Goal: Task Accomplishment & Management: Manage account settings

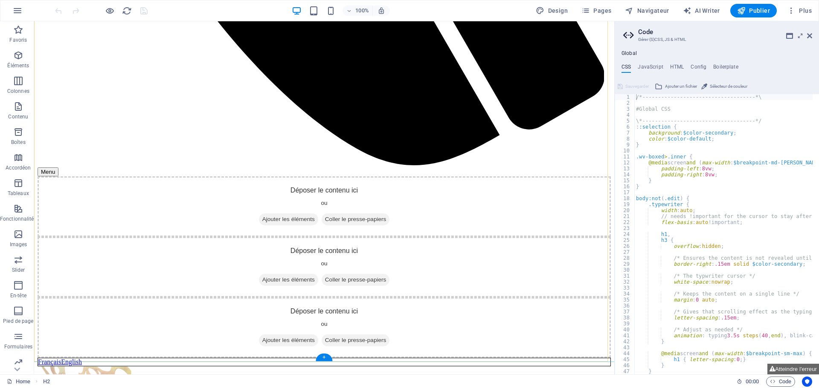
scroll to position [730, 0]
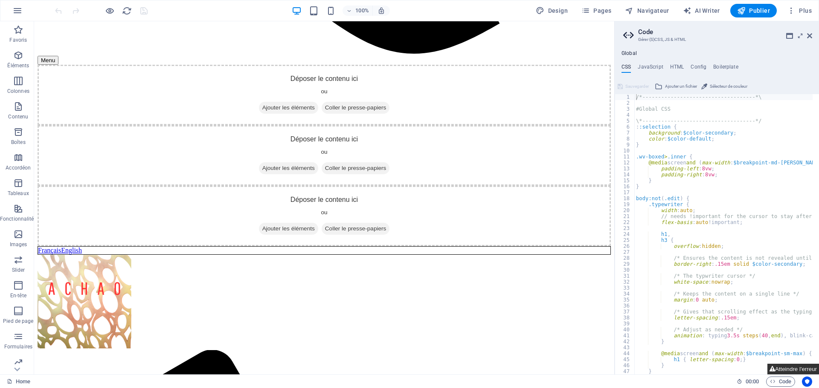
click at [791, 368] on button "Atteindre l'erreur" at bounding box center [793, 369] width 52 height 11
type textarea "$menu-padding-outer: 1rem,"
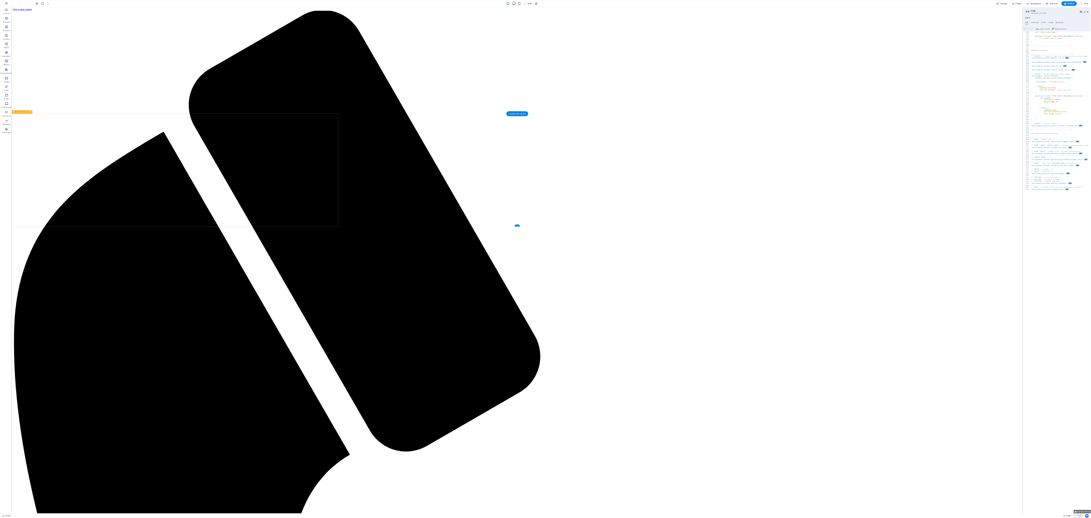
scroll to position [819, 0]
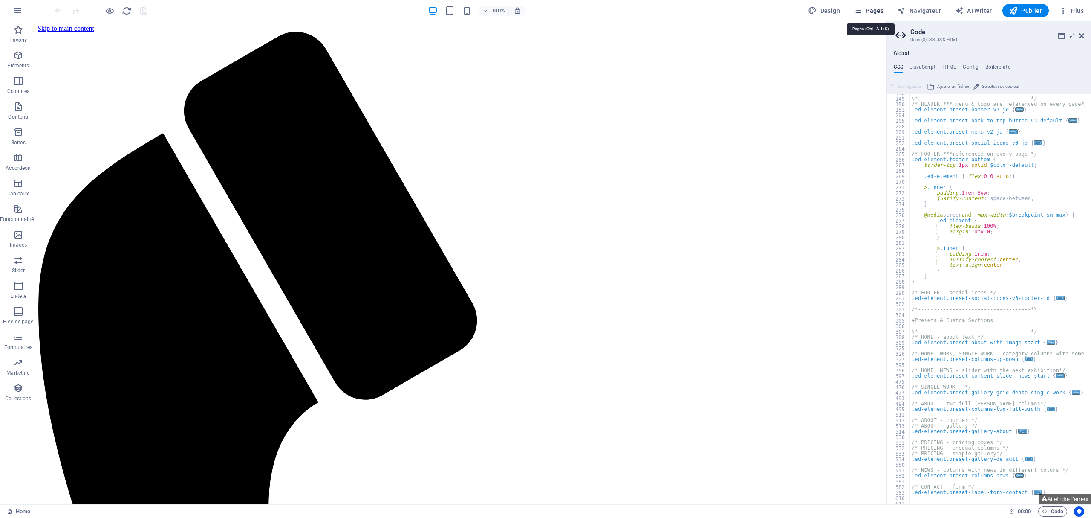
click at [818, 12] on span "Pages" at bounding box center [869, 10] width 30 height 9
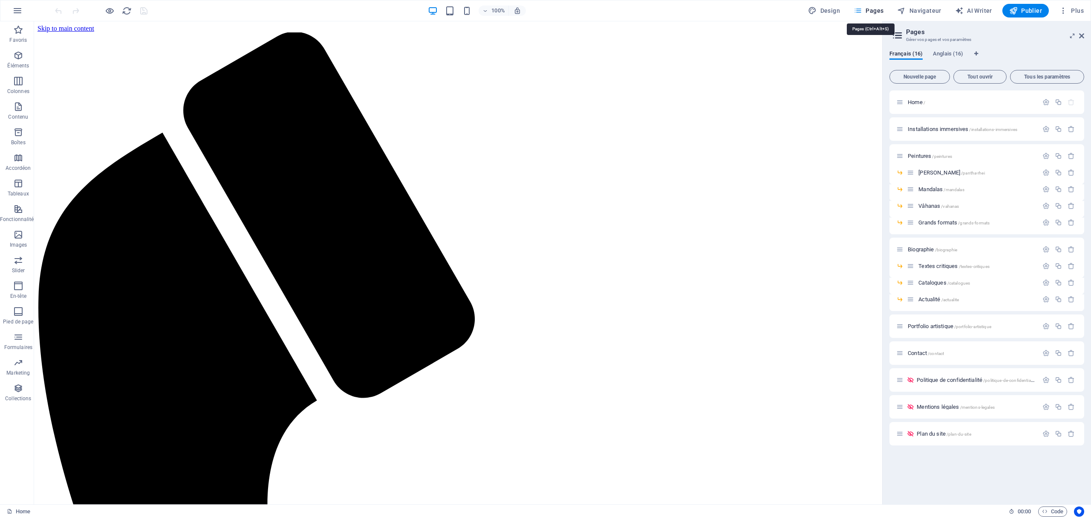
click at [818, 7] on span "Pages" at bounding box center [869, 10] width 30 height 9
click at [818, 128] on span "Installations immersives /installations-immersives" at bounding box center [963, 129] width 110 height 6
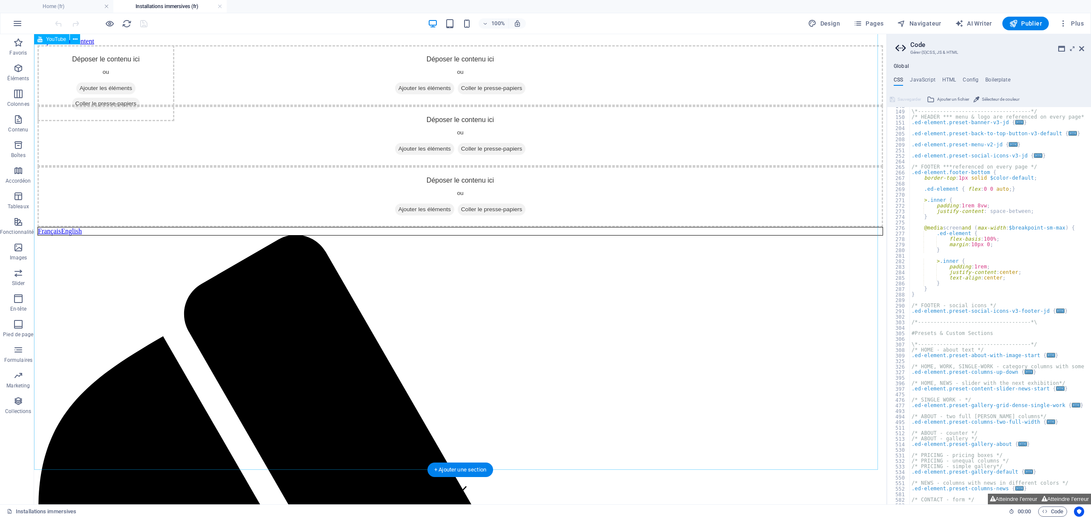
scroll to position [3046, 0]
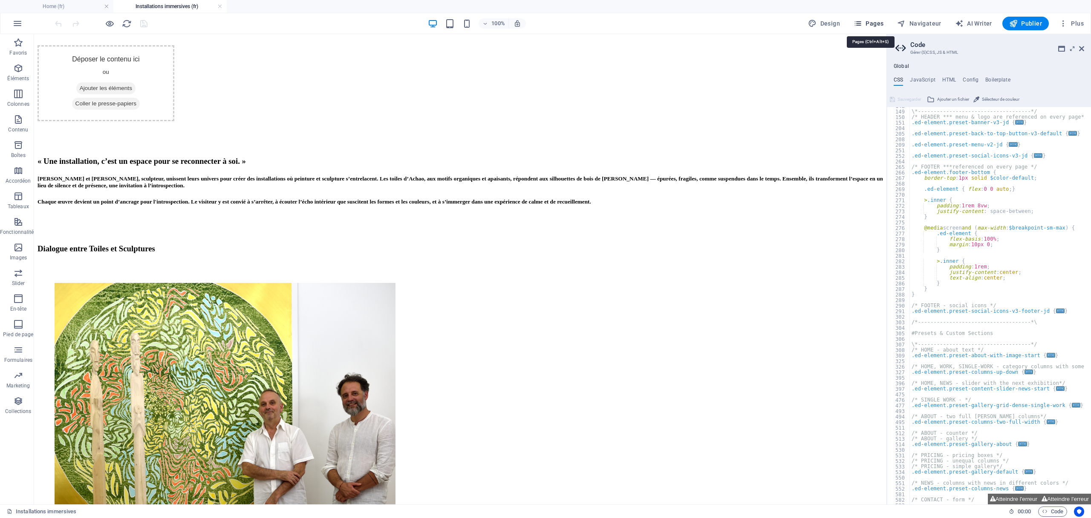
click at [818, 22] on span "Pages" at bounding box center [869, 23] width 30 height 9
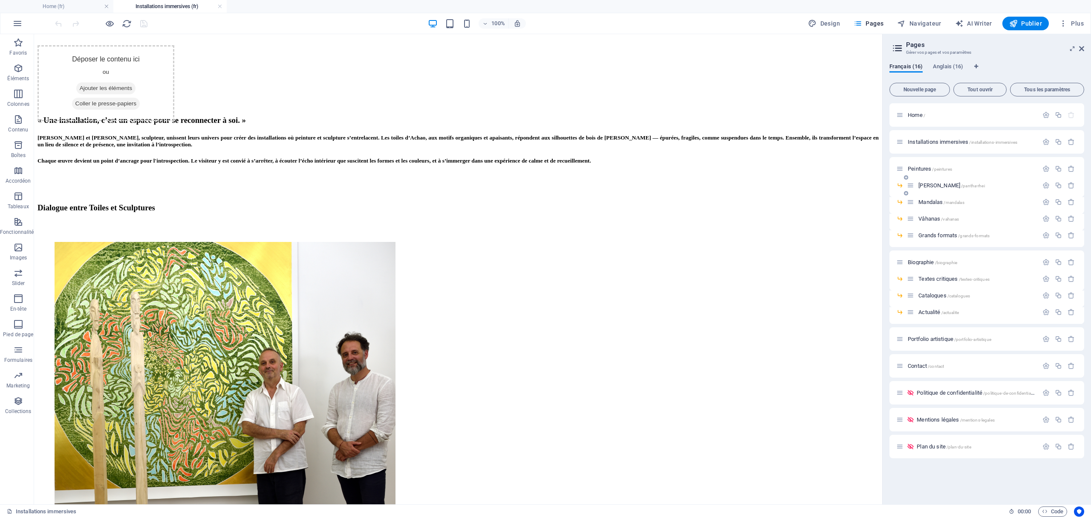
click at [818, 186] on span "[PERSON_NAME] /pantha-rhei" at bounding box center [952, 185] width 66 height 6
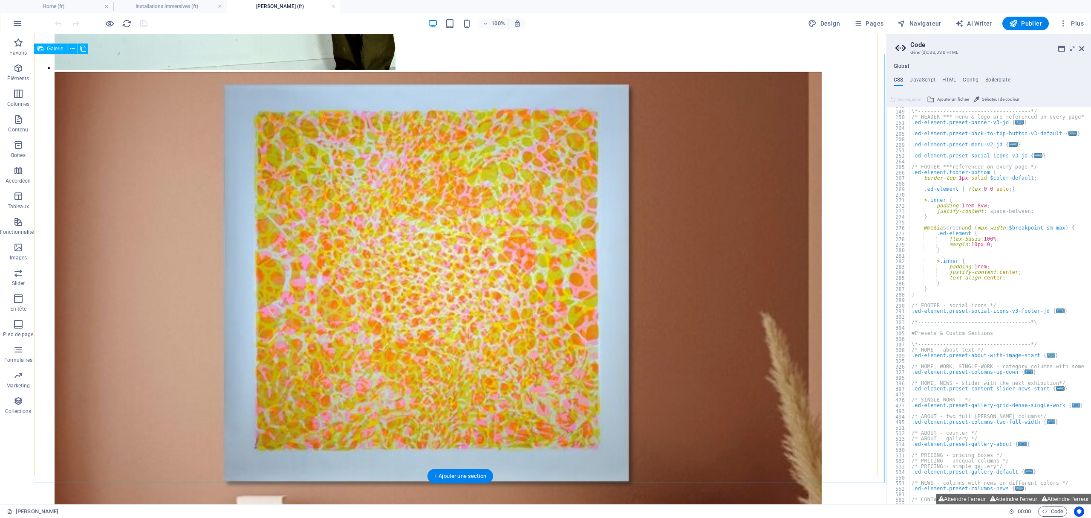
scroll to position [2292, 0]
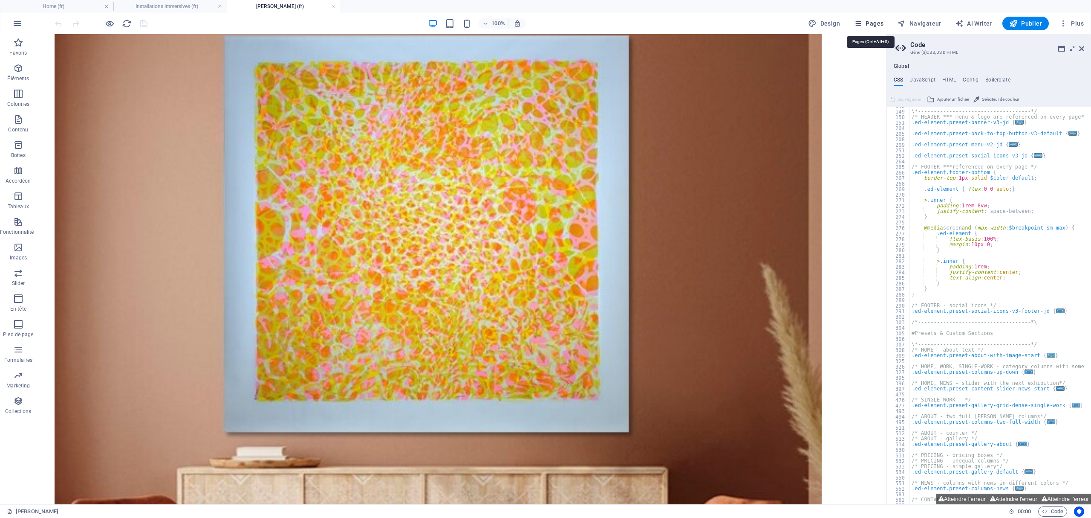
click at [818, 22] on span "Pages" at bounding box center [869, 23] width 30 height 9
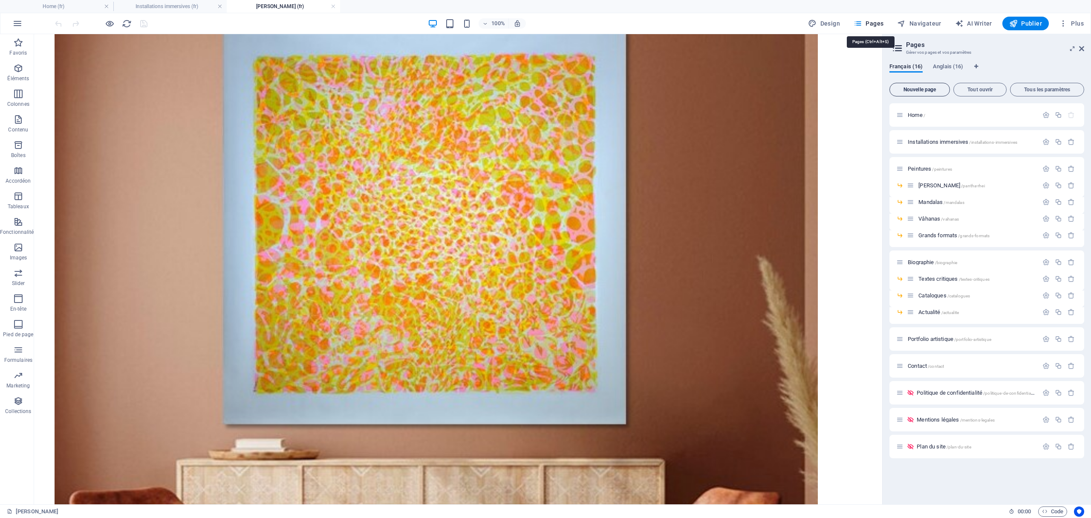
scroll to position [2282, 0]
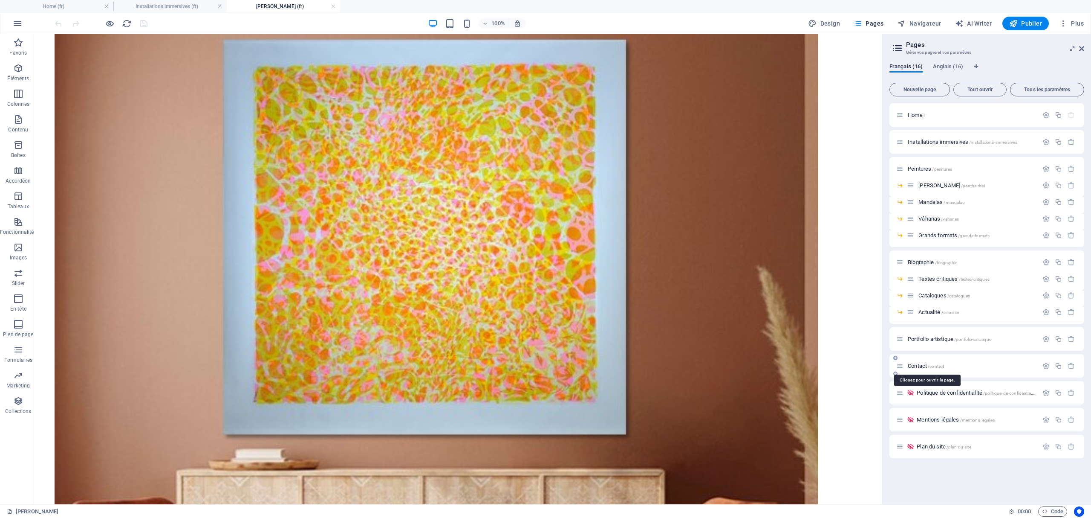
click at [818, 364] on span "Contact /contact" at bounding box center [926, 365] width 36 height 6
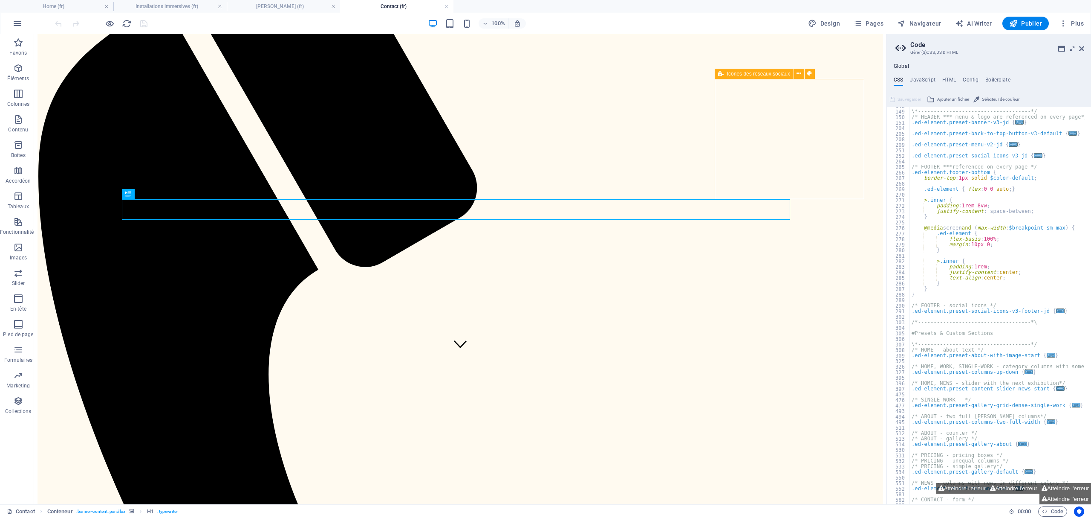
scroll to position [191, 0]
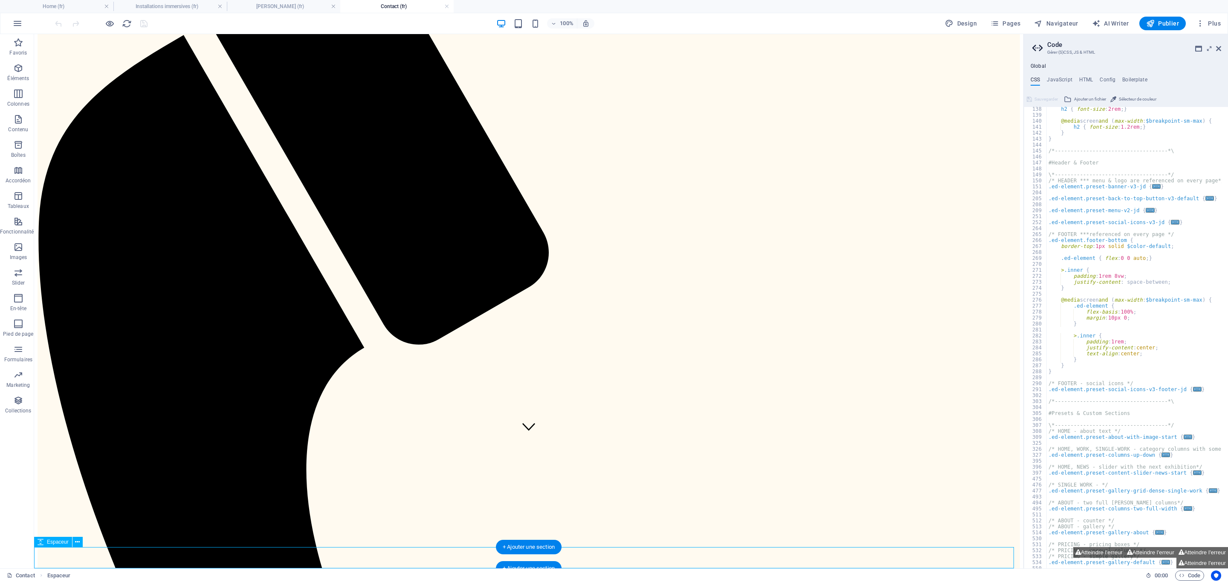
scroll to position [0, 0]
click at [818, 24] on span "Pages" at bounding box center [1005, 23] width 30 height 9
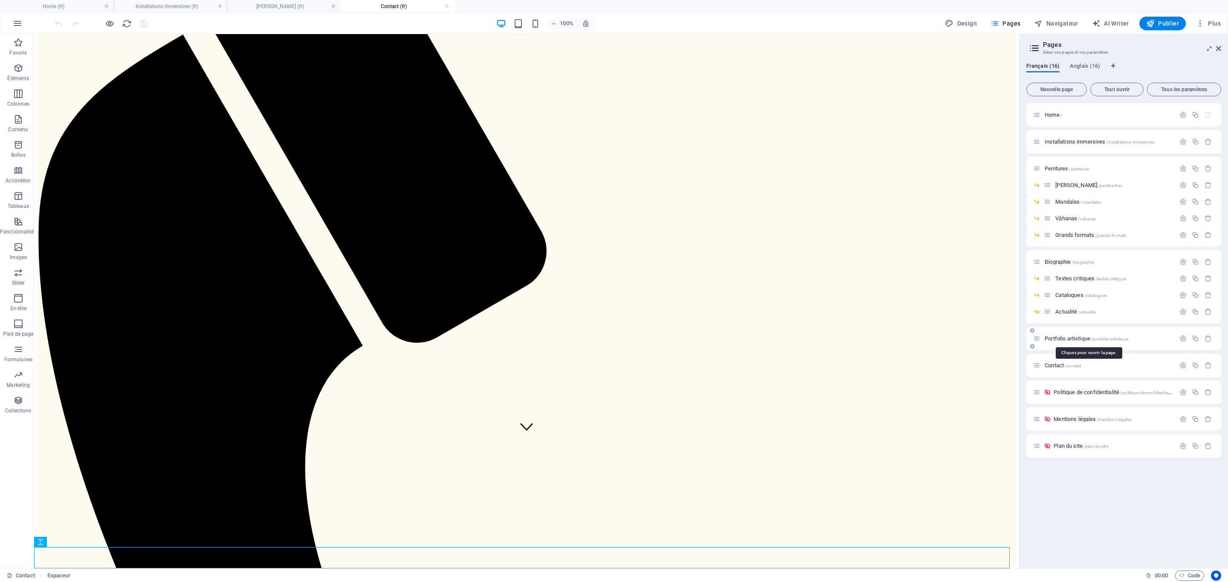
click at [818, 336] on span "Portfolio artistique /portfolio-artistique" at bounding box center [1086, 339] width 84 height 6
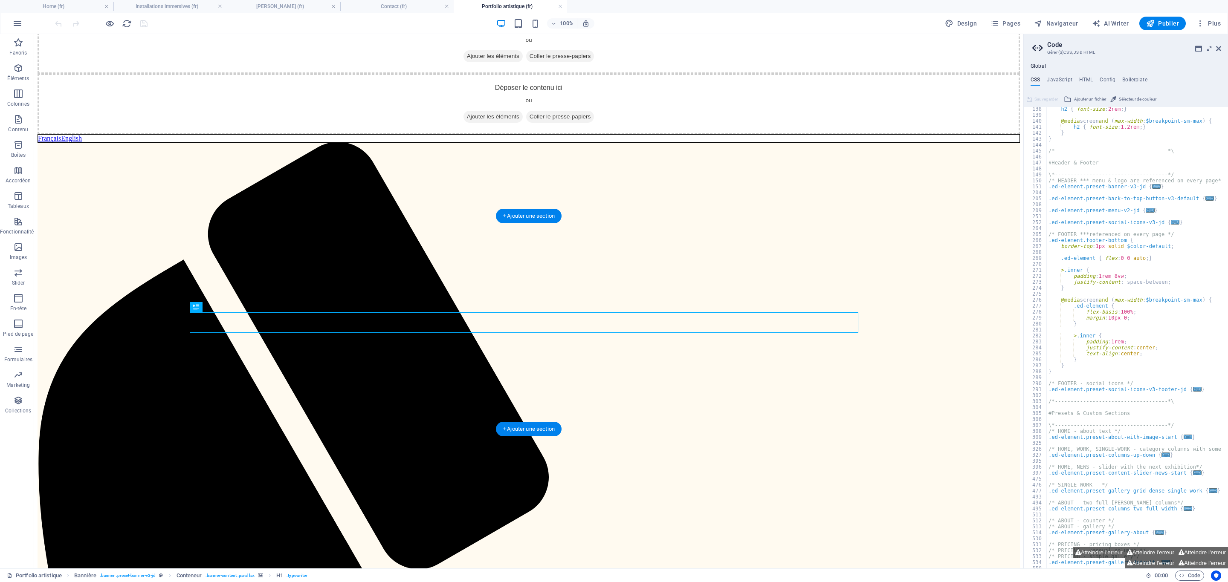
scroll to position [124, 0]
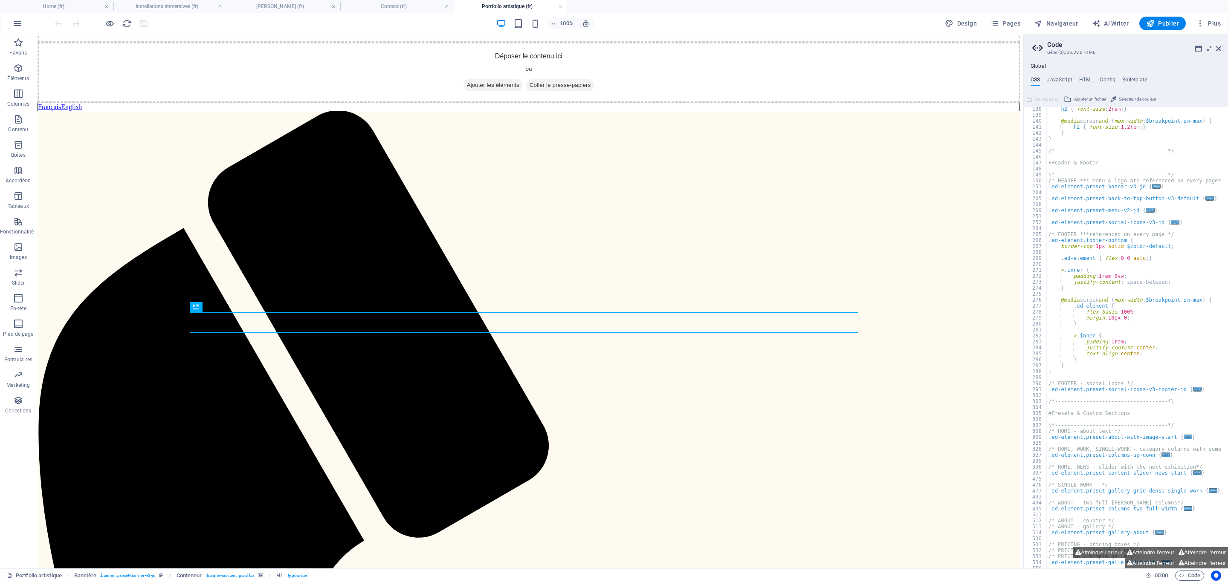
click at [219, 6] on link at bounding box center [219, 7] width 5 height 8
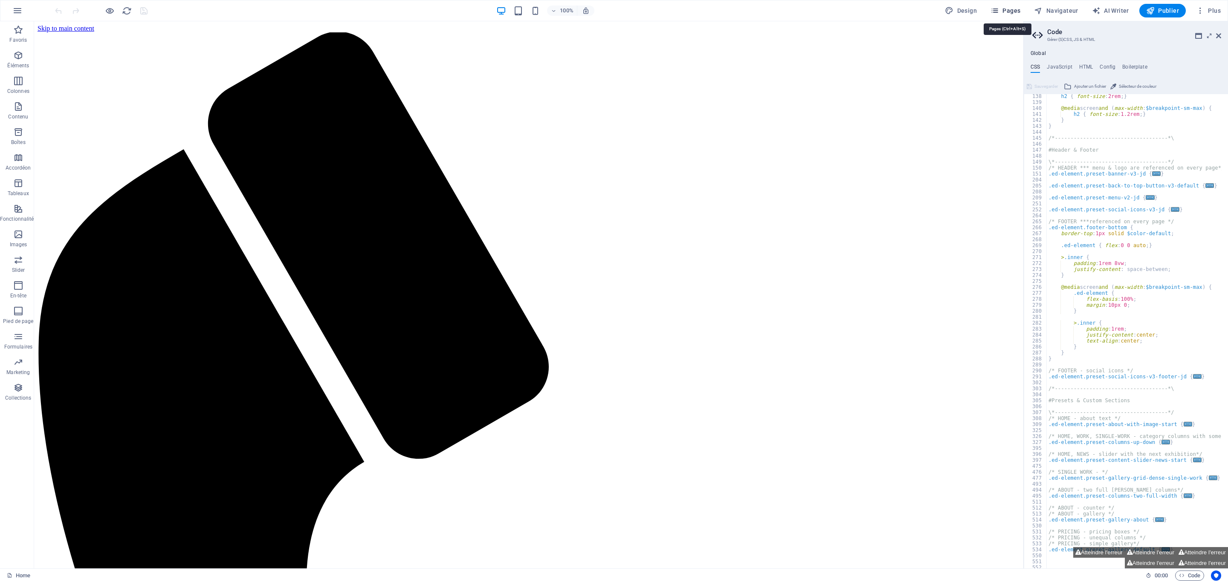
click at [818, 8] on span "Pages" at bounding box center [1005, 10] width 30 height 9
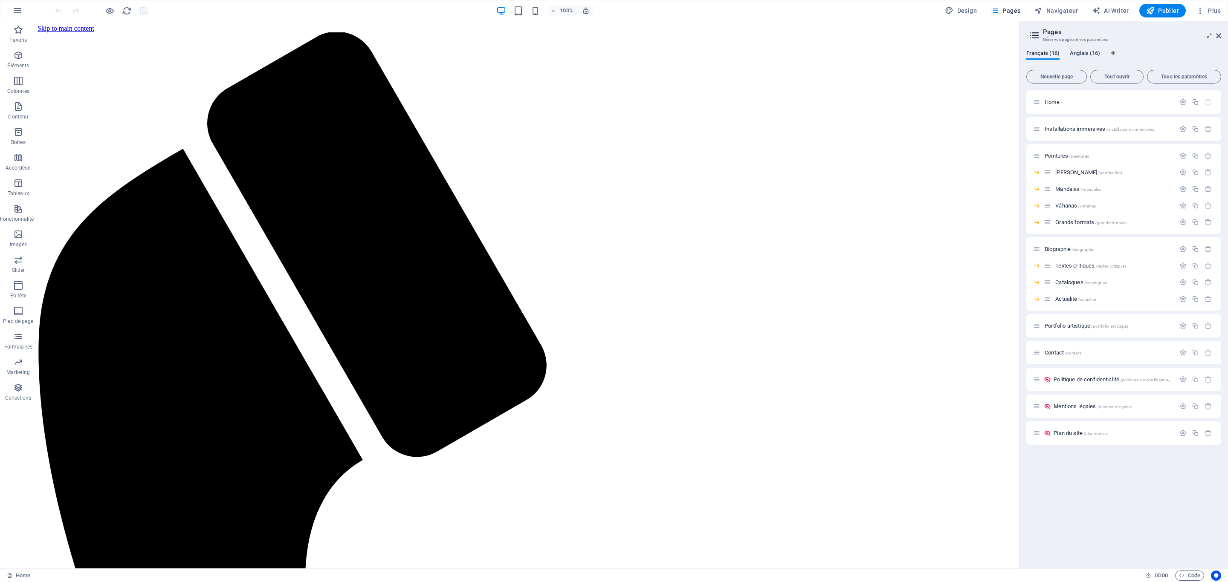
click at [818, 50] on span "Anglais (16)" at bounding box center [1085, 54] width 30 height 12
click at [818, 56] on span "Anglais (16)" at bounding box center [1085, 54] width 30 height 12
click at [818, 103] on span "Home /" at bounding box center [1052, 102] width 17 height 6
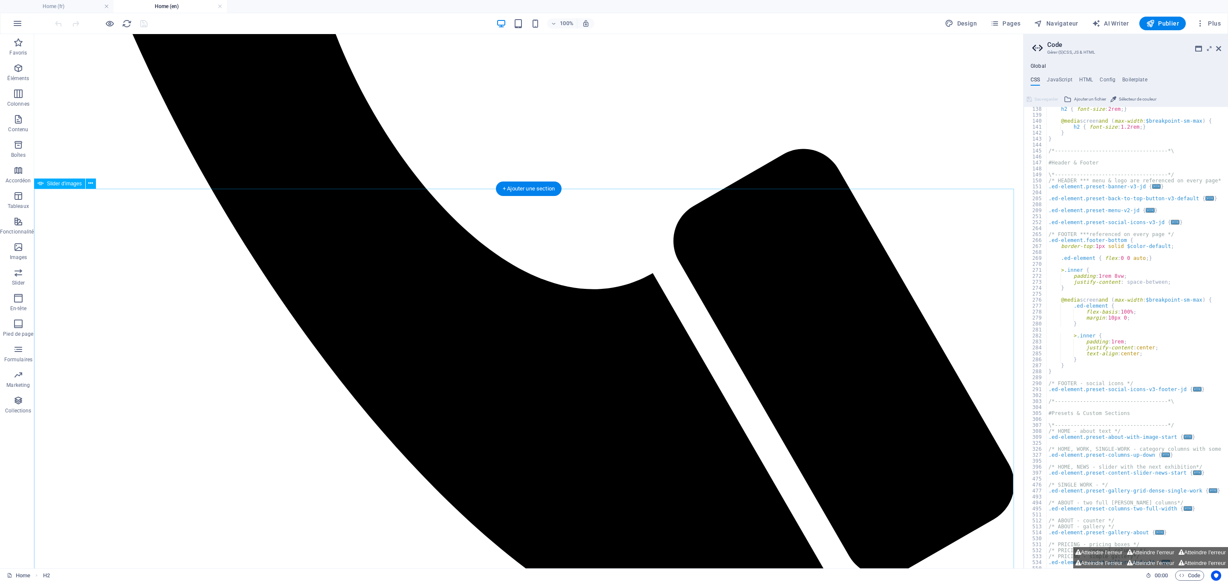
scroll to position [735, 0]
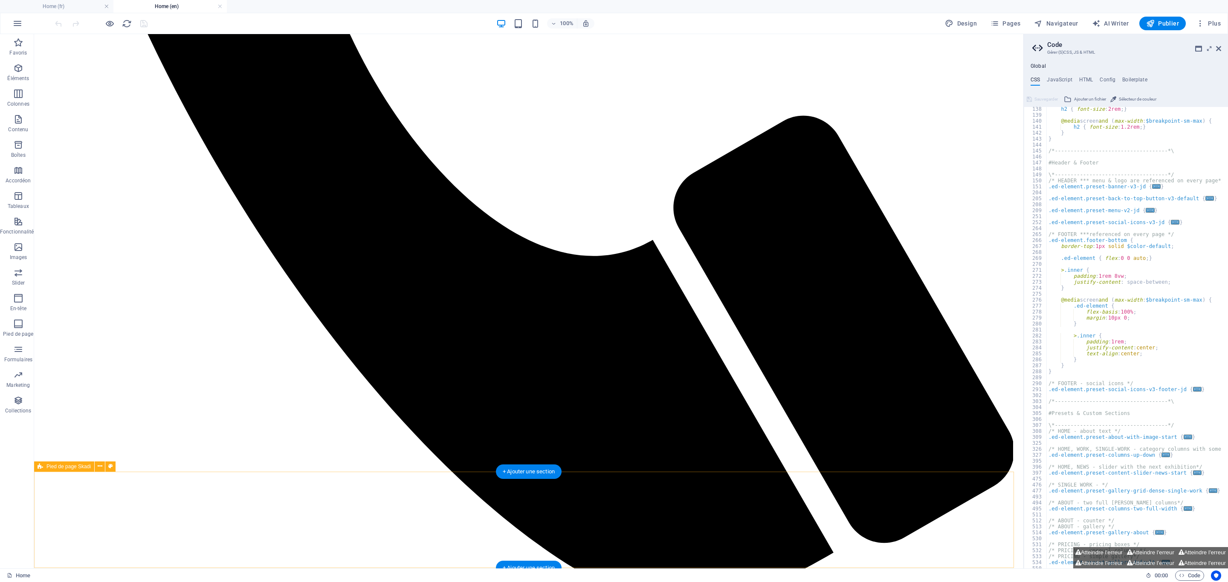
click at [52, 6] on h4 "Home (fr)" at bounding box center [56, 6] width 113 height 9
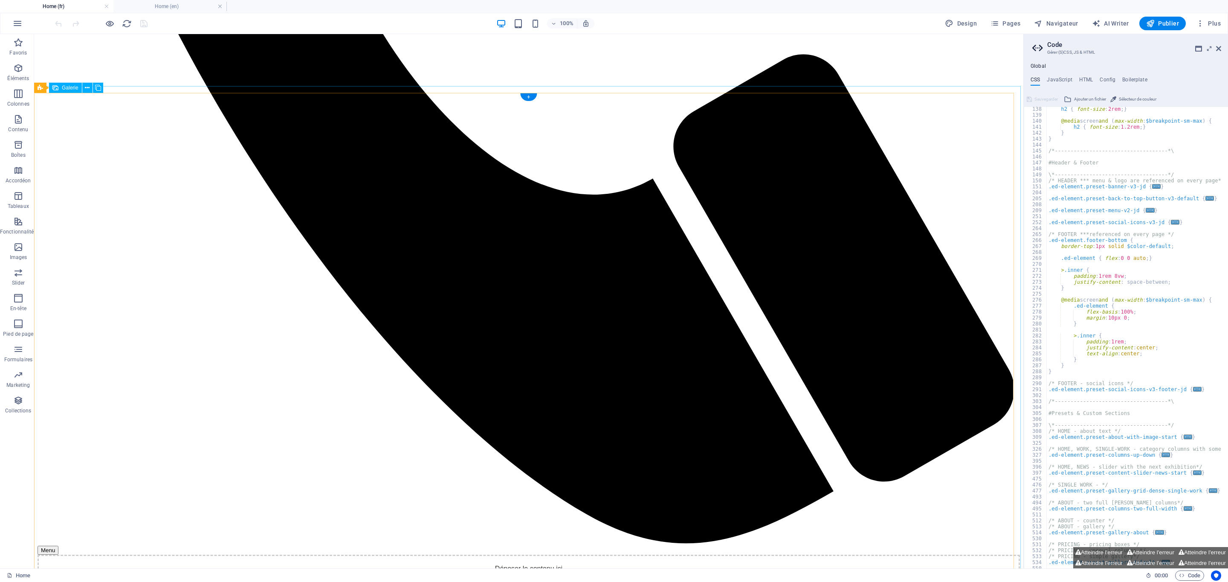
scroll to position [802, 0]
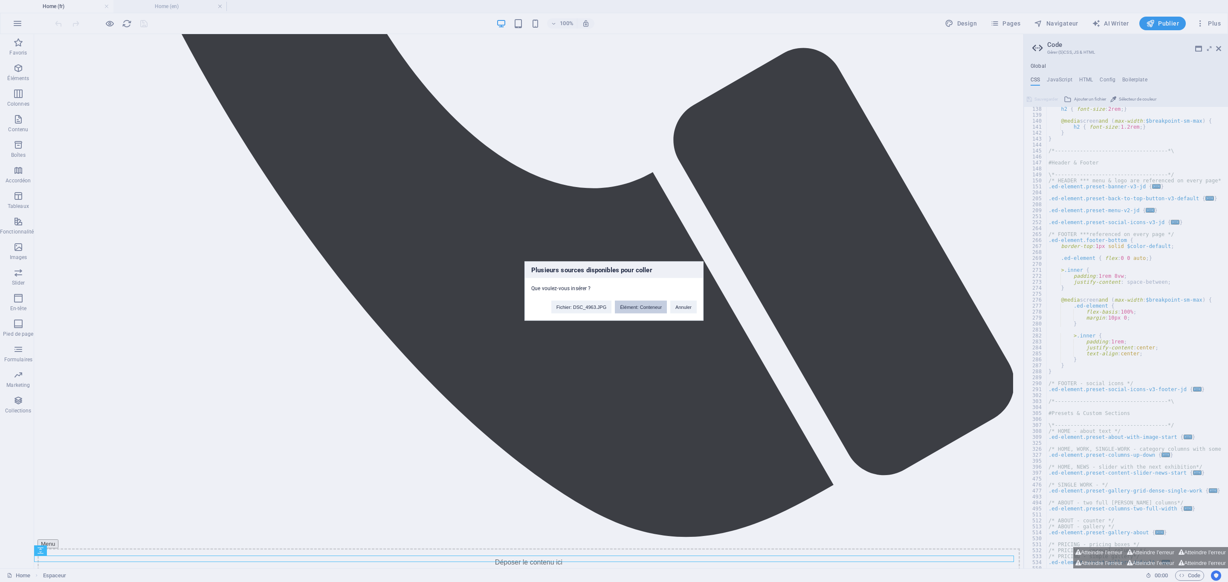
click at [652, 309] on button "Élément: Conteneur" at bounding box center [641, 307] width 52 height 13
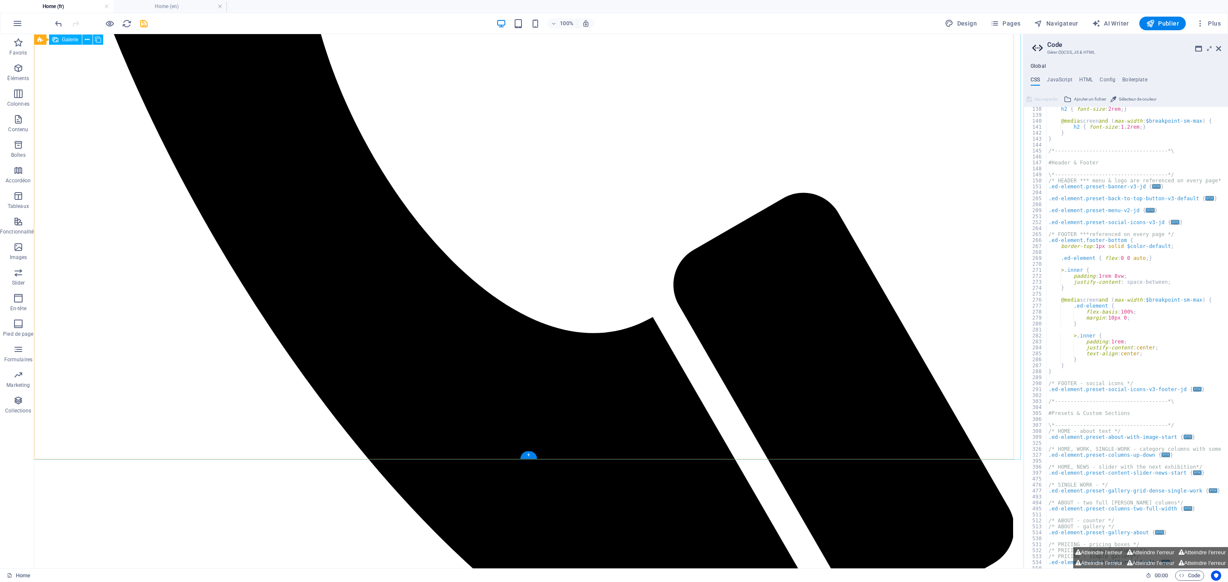
scroll to position [830, 0]
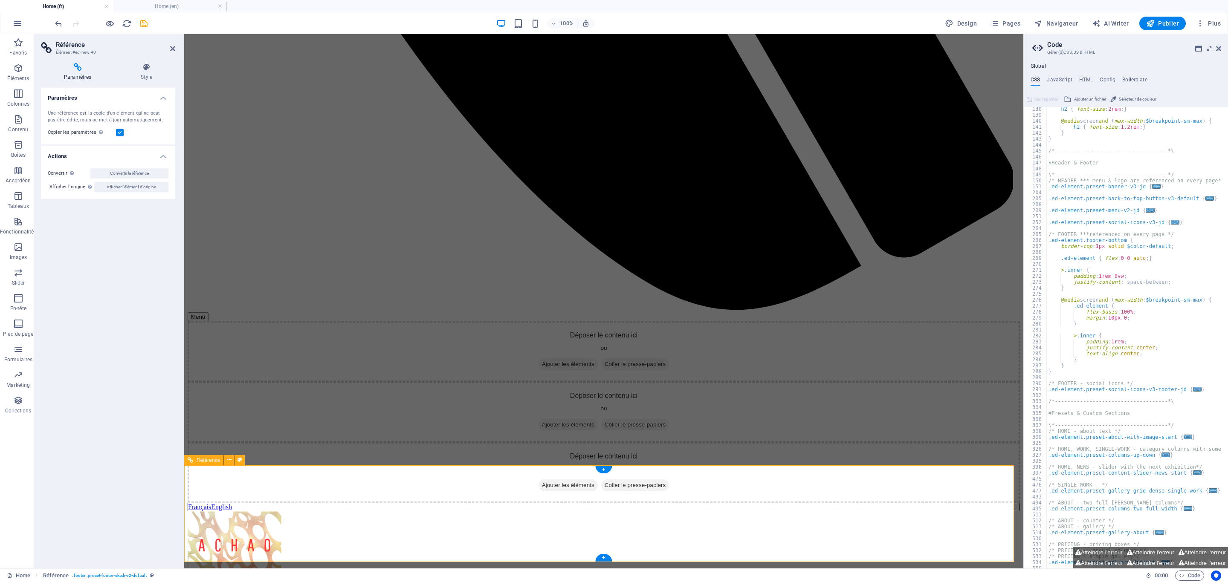
scroll to position [718, 0]
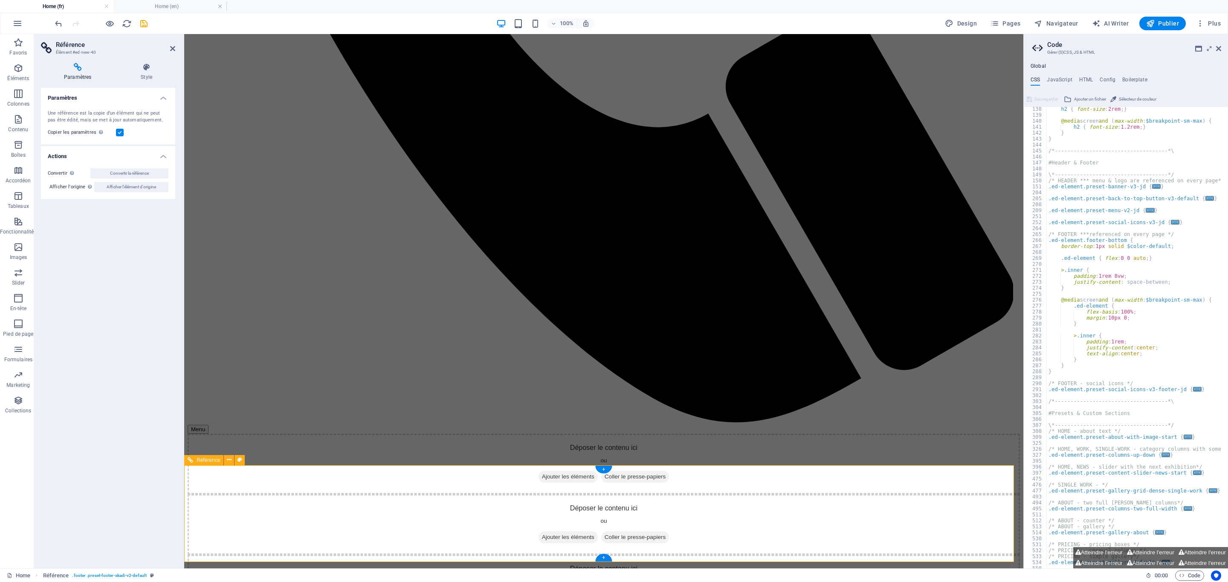
click at [124, 170] on span "Convertir la référence" at bounding box center [129, 173] width 39 height 10
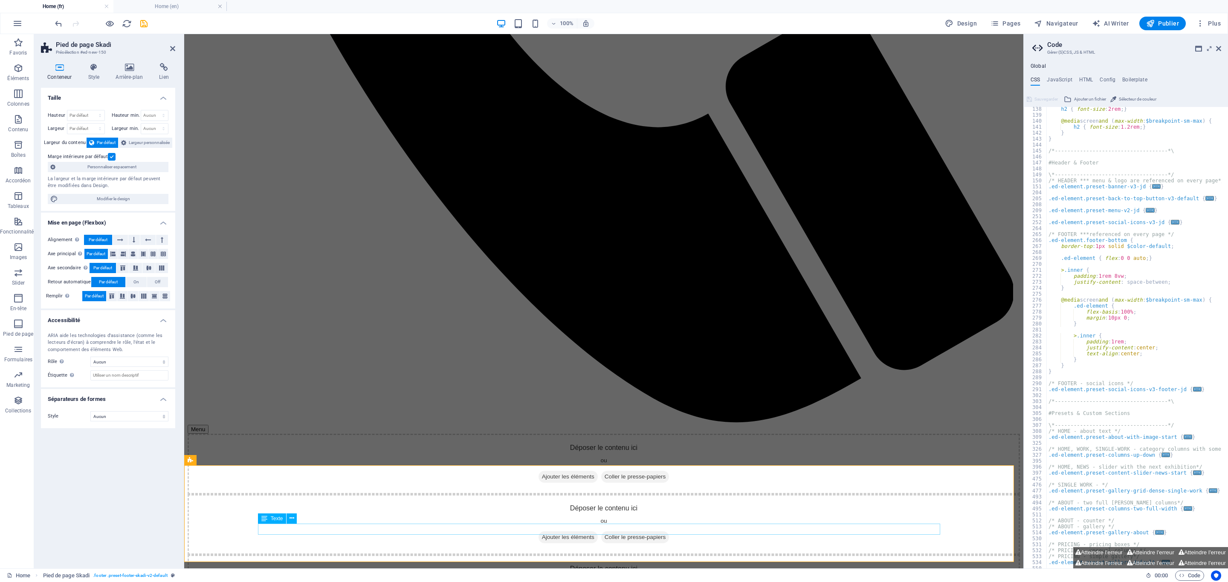
scroll to position [830, 0]
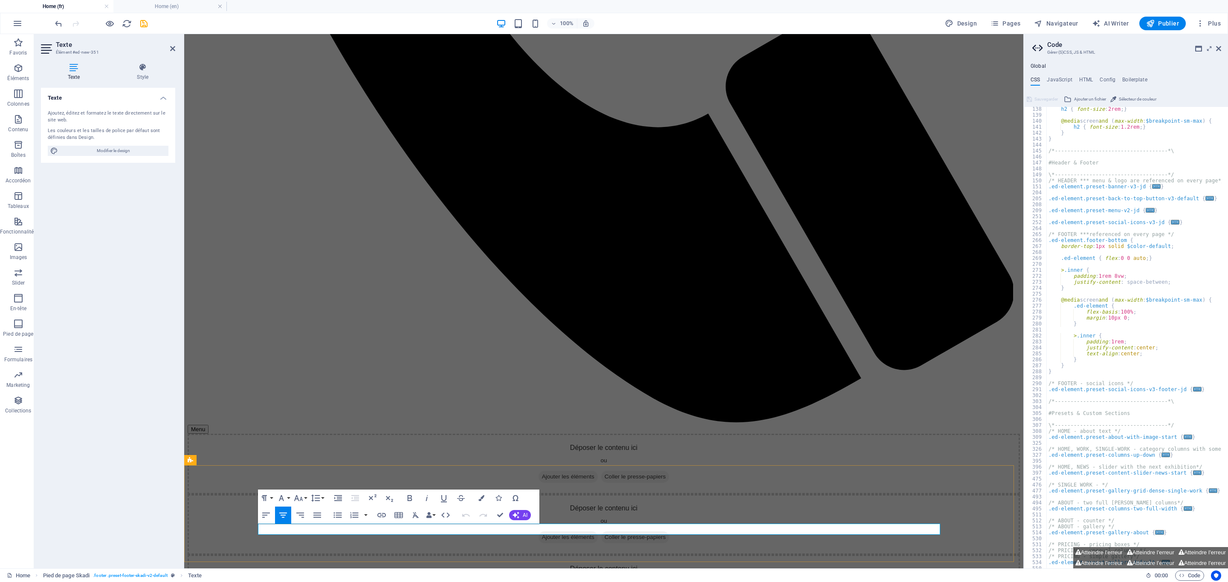
drag, startPoint x: 613, startPoint y: 528, endPoint x: 577, endPoint y: 532, distance: 36.0
drag, startPoint x: 570, startPoint y: 529, endPoint x: 529, endPoint y: 531, distance: 41.0
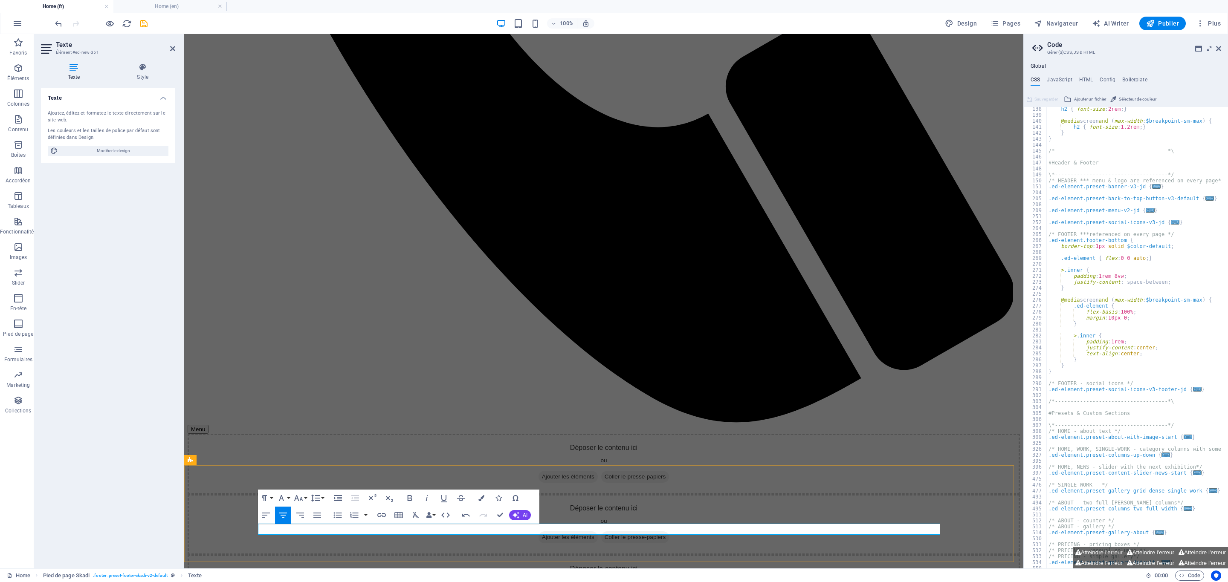
click at [384, 388] on icon "button" at bounding box center [381, 515] width 10 height 10
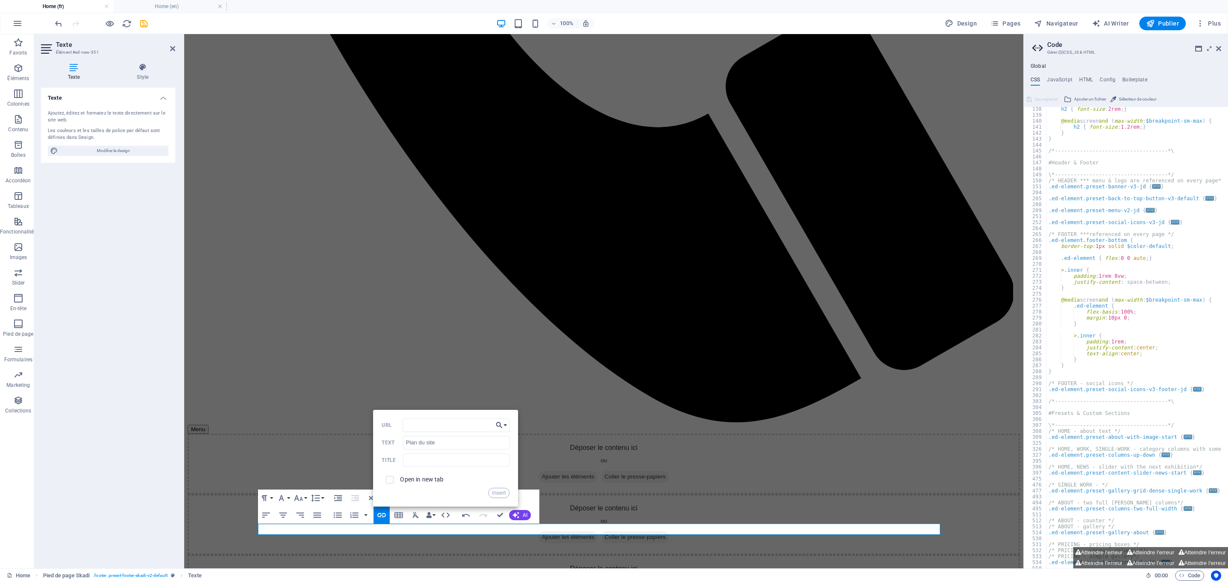
click at [507, 388] on button "Choose Link" at bounding box center [501, 426] width 16 height 14
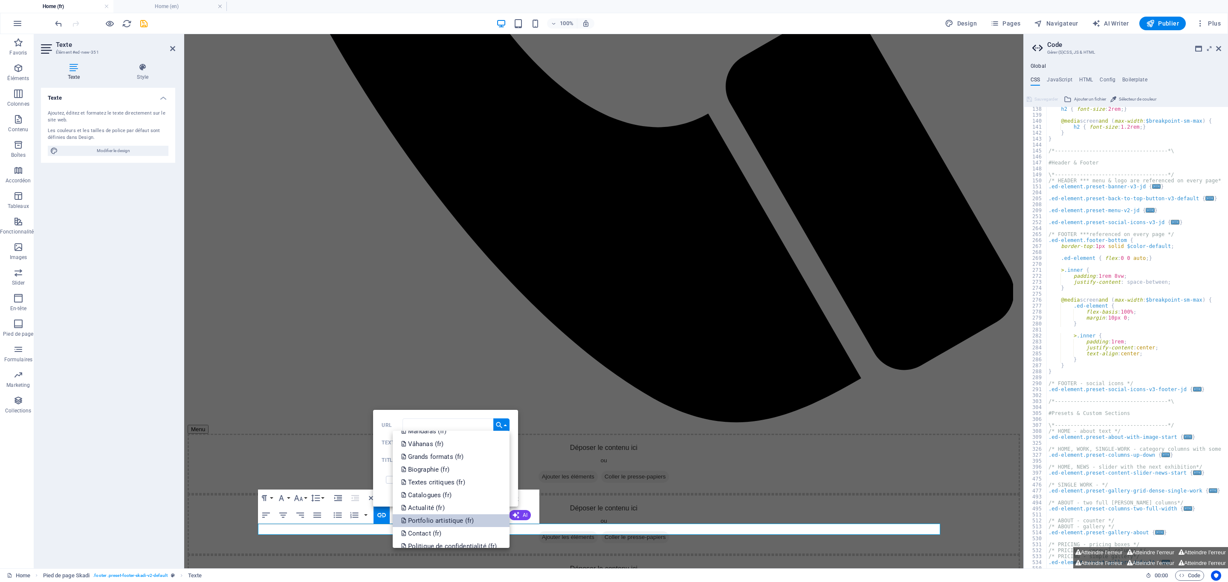
scroll to position [128, 0]
click at [466, 388] on link "Plan du site (fr)" at bounding box center [451, 504] width 117 height 13
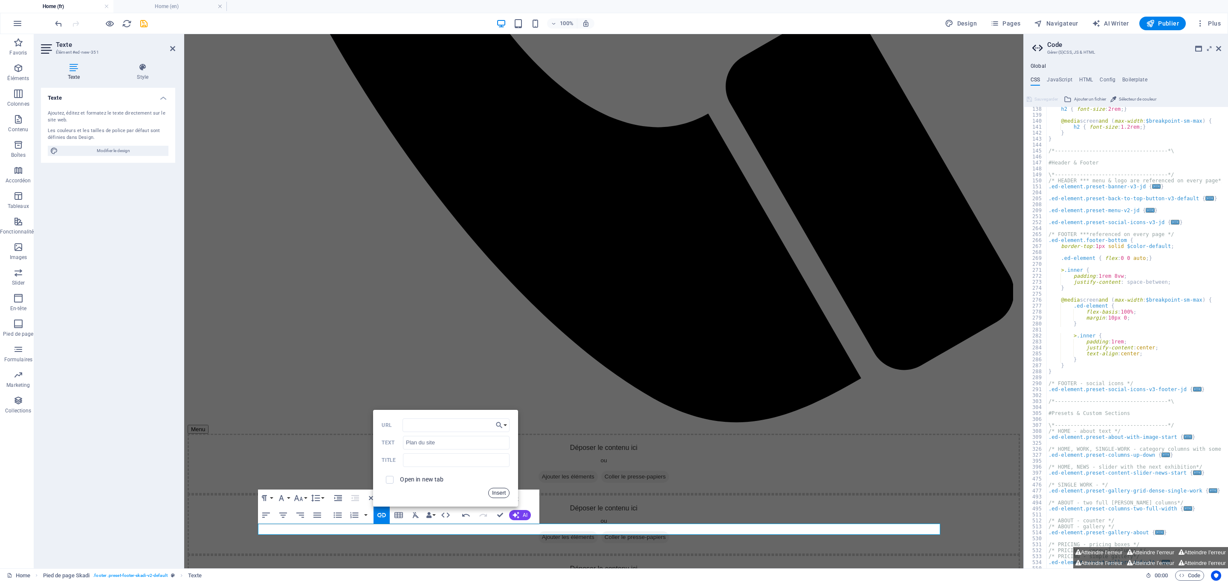
click at [504, 388] on button "Insert" at bounding box center [499, 493] width 22 height 10
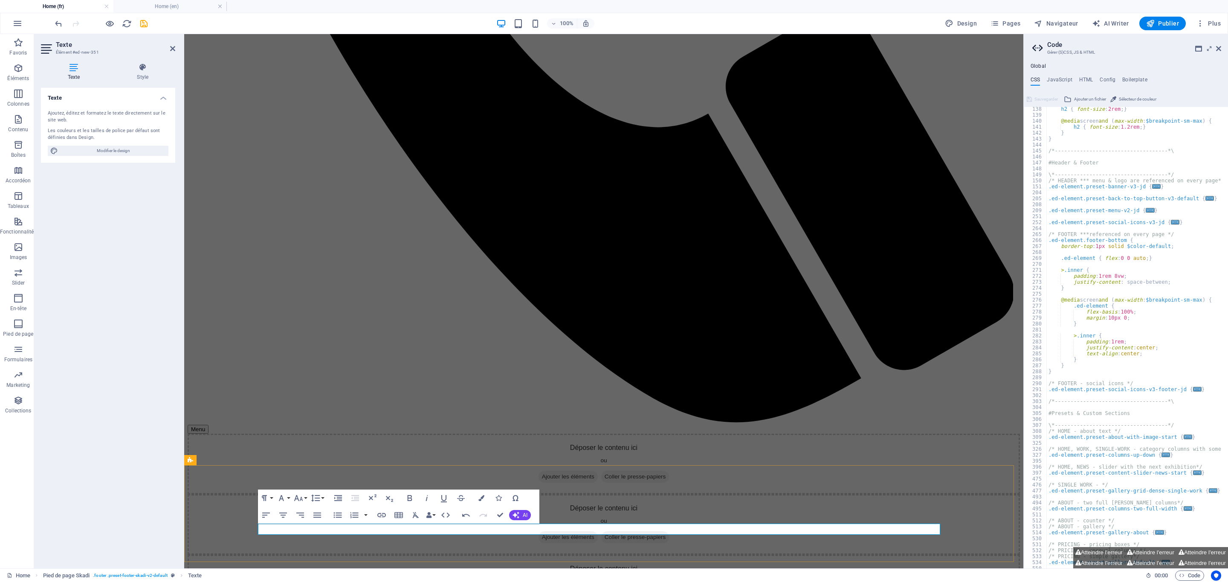
drag, startPoint x: 614, startPoint y: 529, endPoint x: 577, endPoint y: 525, distance: 37.3
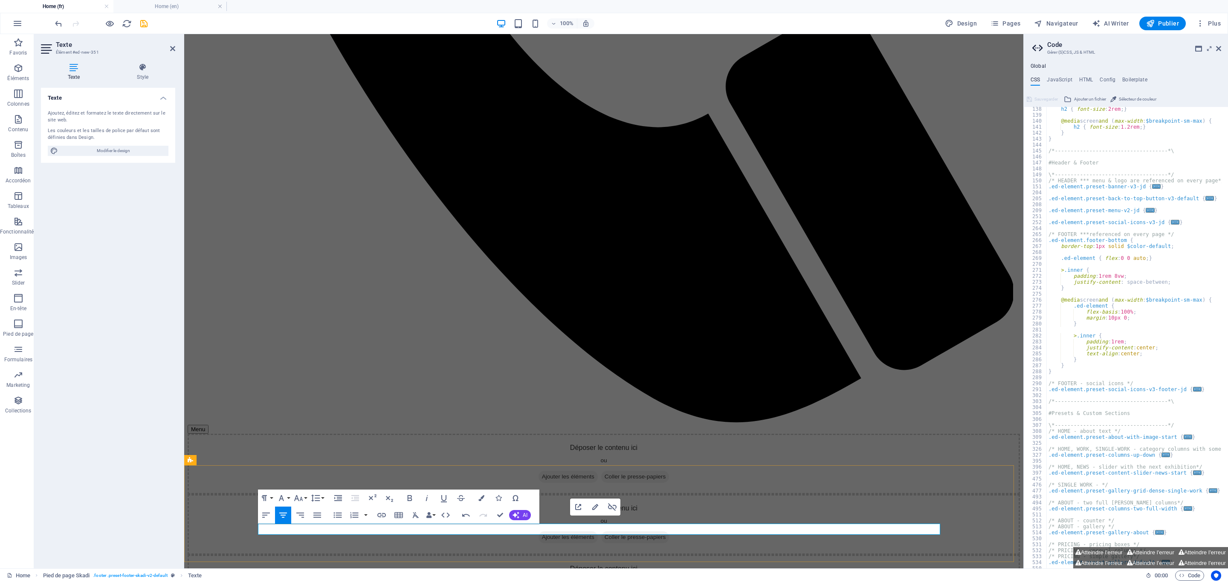
drag, startPoint x: 622, startPoint y: 528, endPoint x: 566, endPoint y: 527, distance: 55.9
type input "/en/mentions-legales"
type input "Mentions légales"
checkbox input "true"
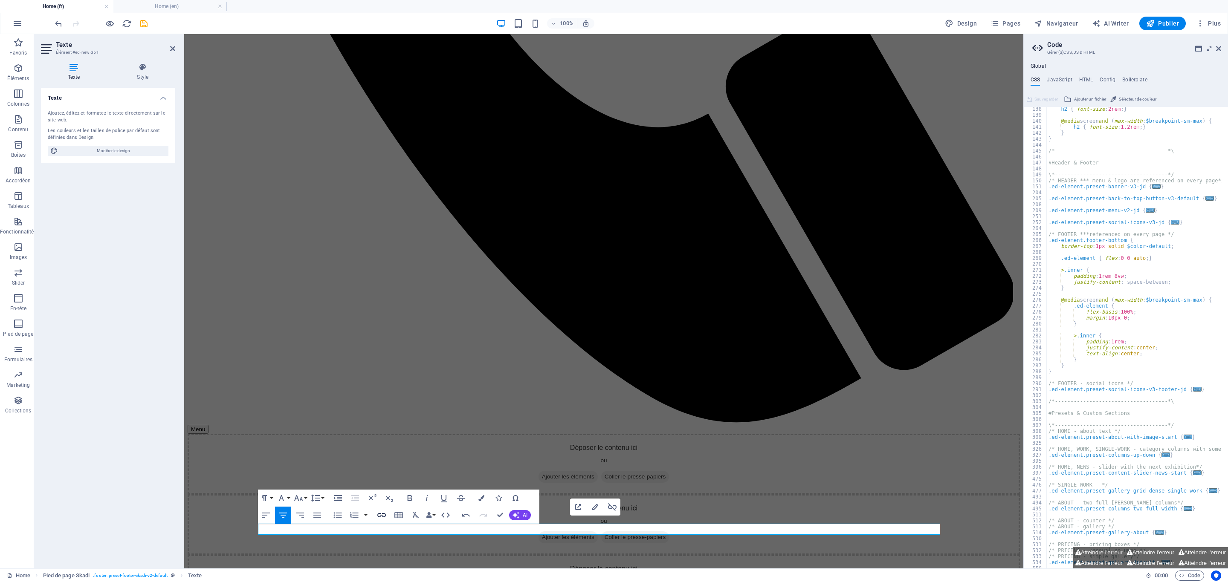
click at [381, 388] on icon "button" at bounding box center [381, 515] width 10 height 10
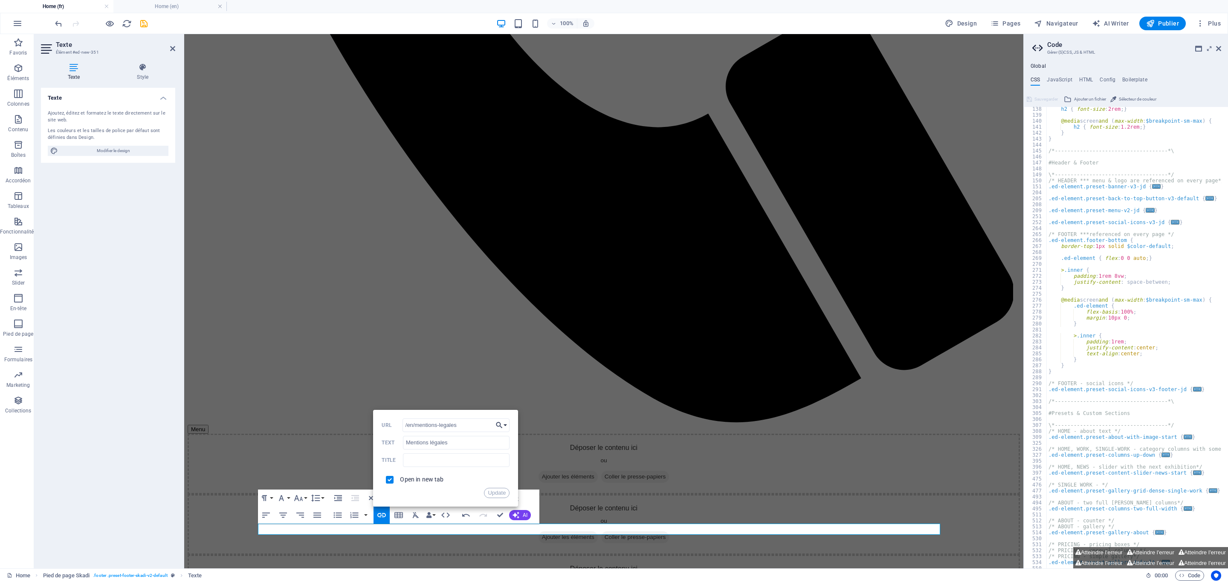
click at [503, 388] on icon "button" at bounding box center [499, 425] width 9 height 10
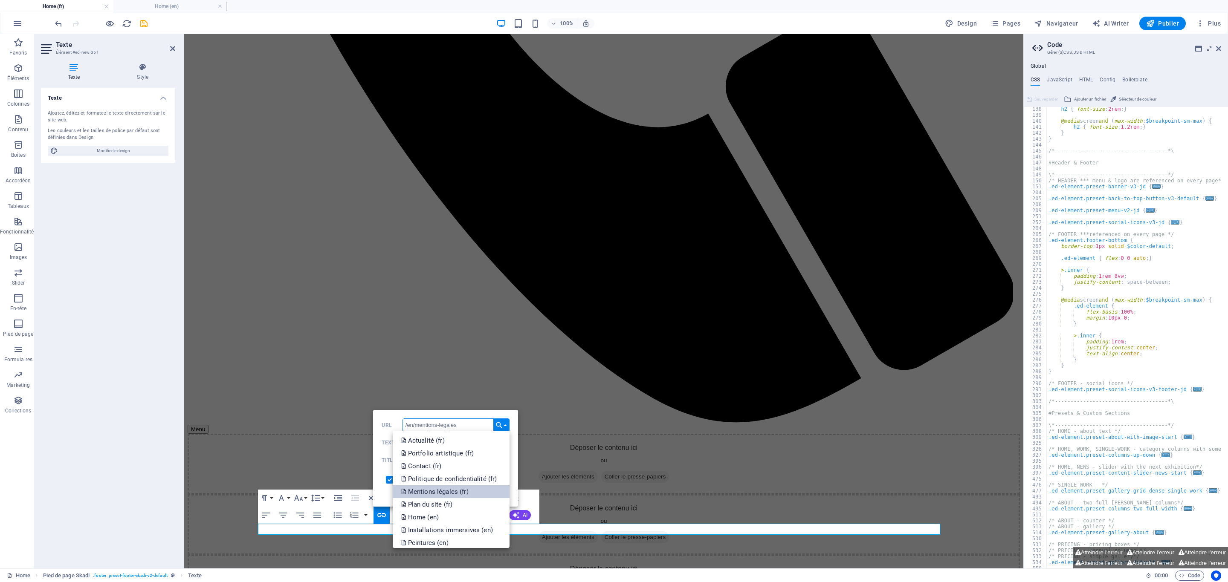
click at [472, 388] on link "Mentions légales (fr)" at bounding box center [451, 492] width 117 height 13
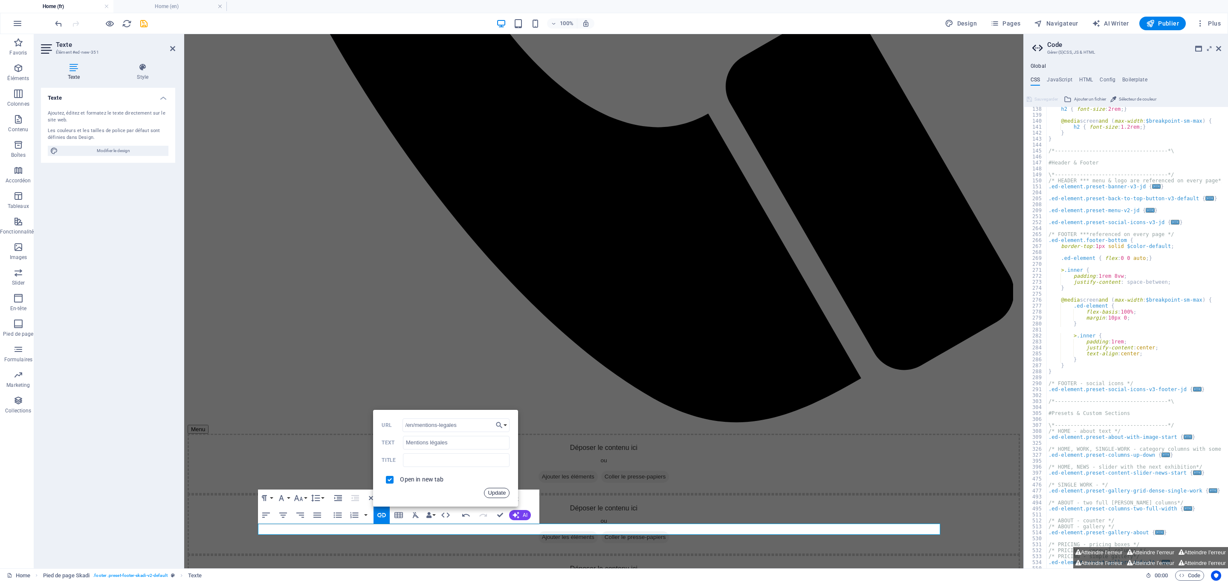
click at [499, 388] on button "Update" at bounding box center [497, 493] width 26 height 10
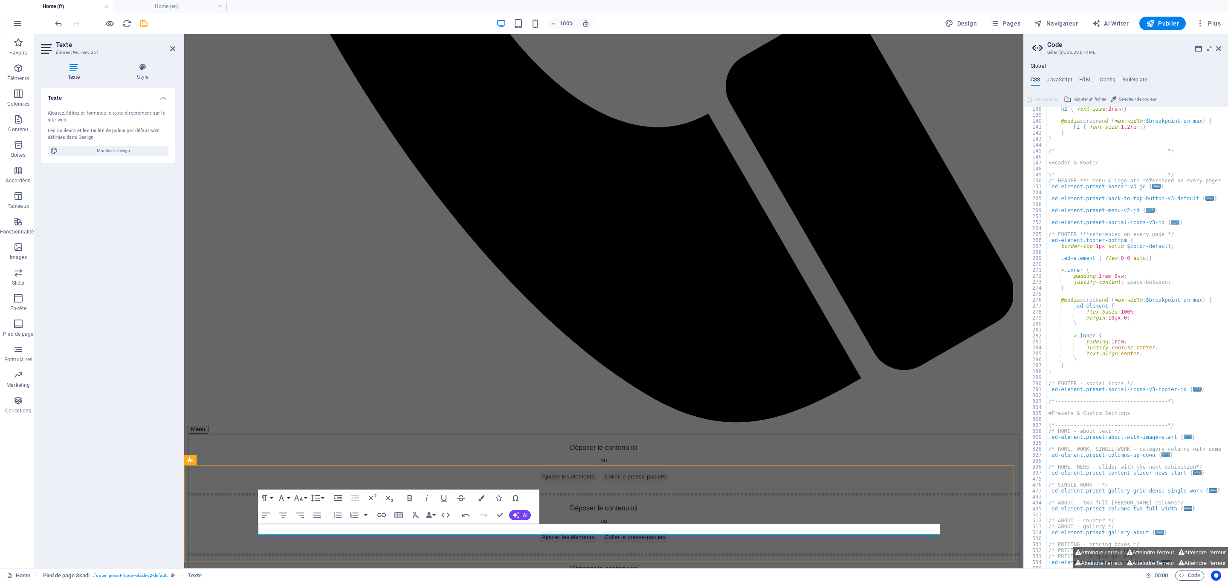
drag, startPoint x: 674, startPoint y: 527, endPoint x: 631, endPoint y: 531, distance: 43.6
type input "/en/politique-de-confidentialite"
type input "Privacy policy"
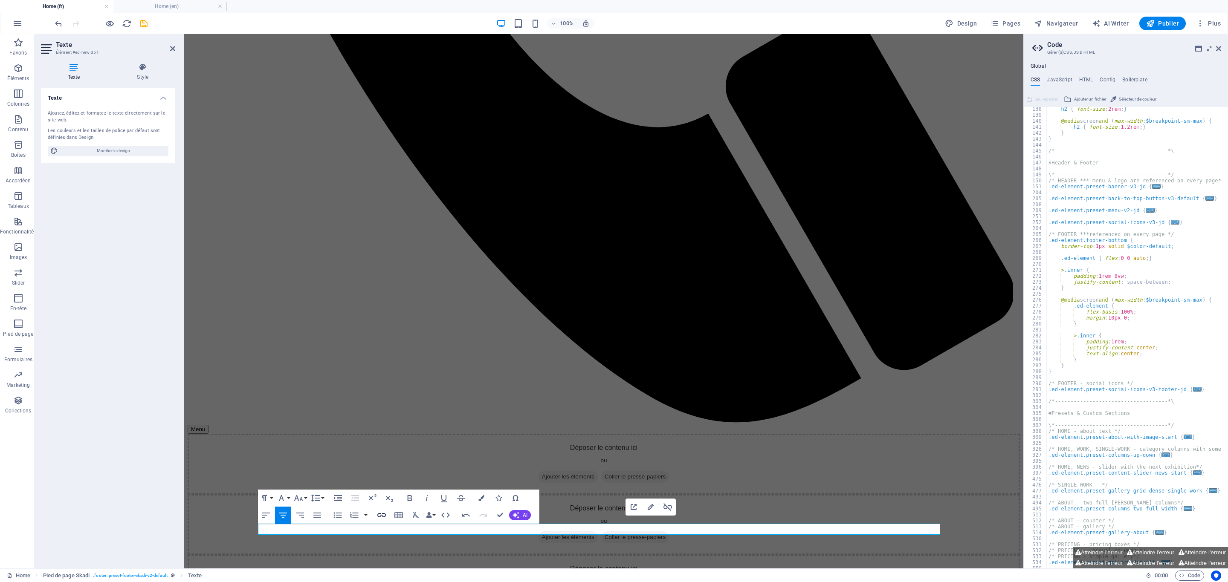
click at [384, 388] on icon "button" at bounding box center [381, 515] width 9 height 4
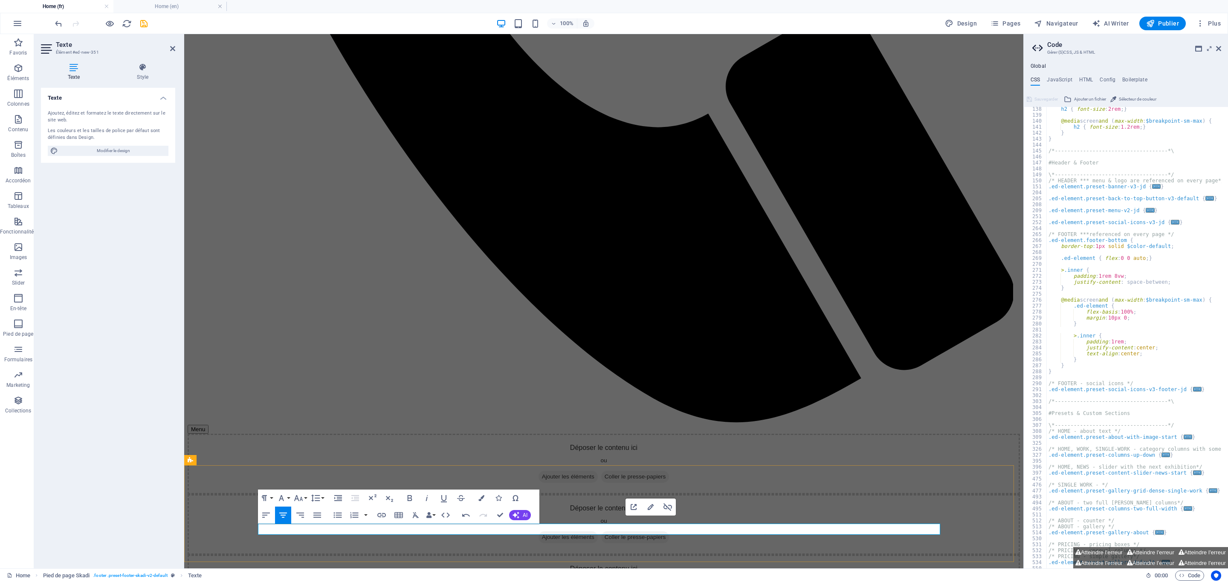
drag, startPoint x: 699, startPoint y: 526, endPoint x: 608, endPoint y: 530, distance: 90.9
type input "Politique de confidentialité"
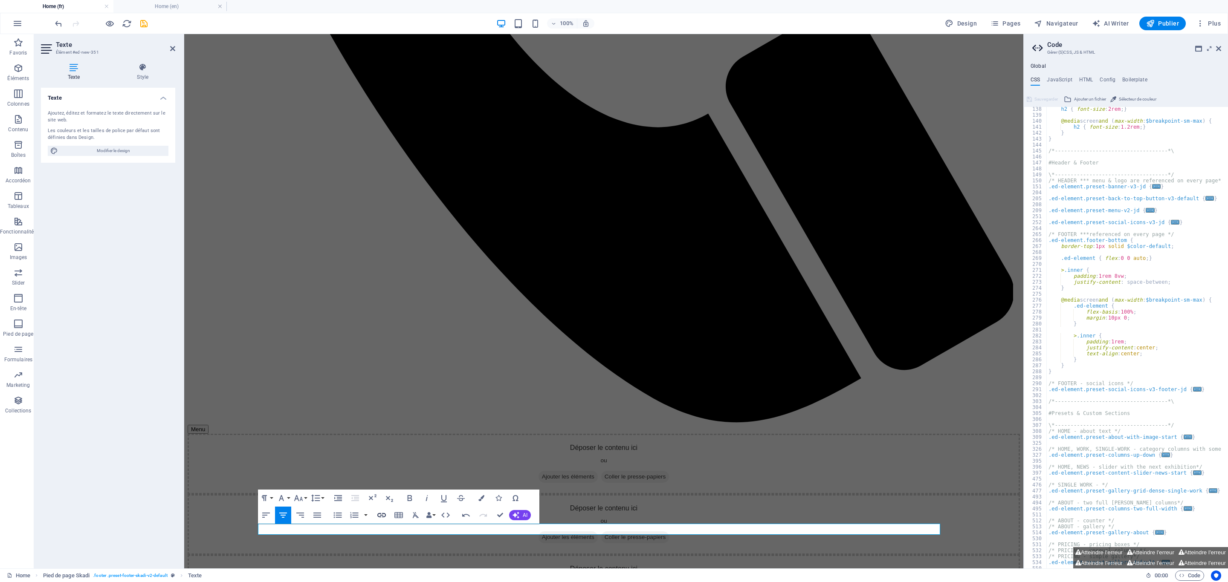
checkbox input "false"
click at [386, 388] on icon "button" at bounding box center [381, 515] width 10 height 10
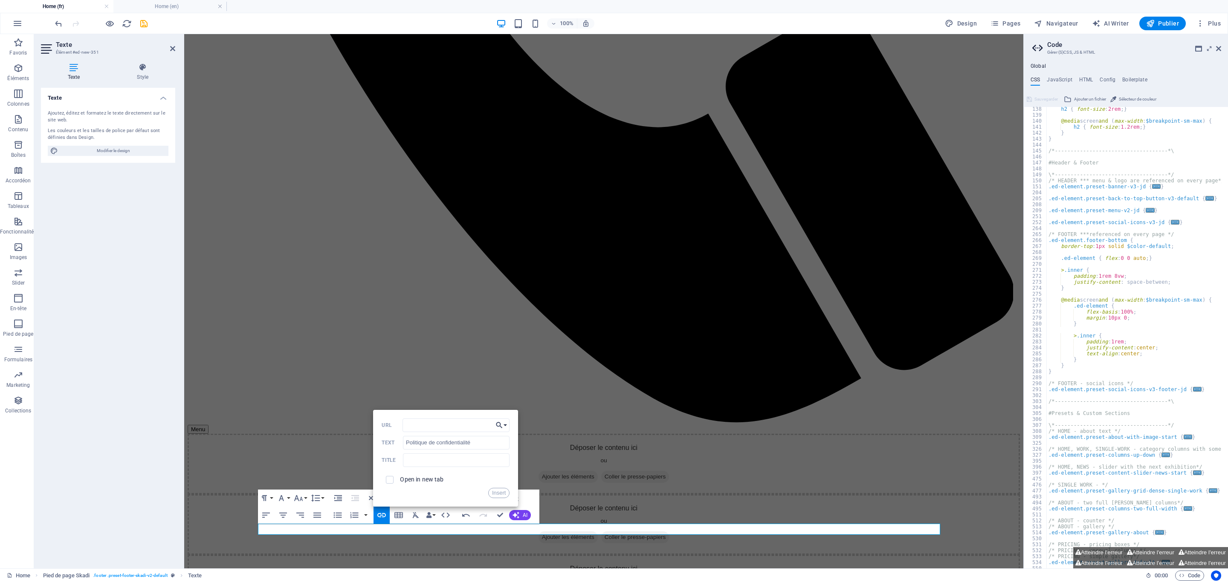
click at [504, 388] on button "Choose Link" at bounding box center [501, 426] width 16 height 14
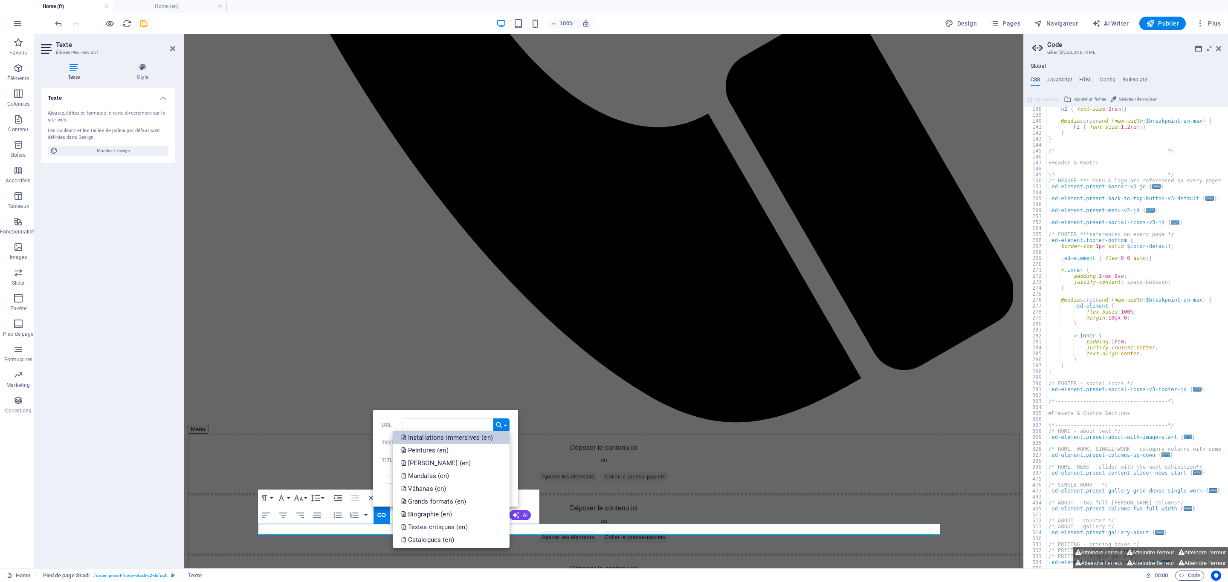
scroll to position [119, 0]
click at [472, 388] on p "Politique de confidentialité (fr)" at bounding box center [450, 487] width 98 height 13
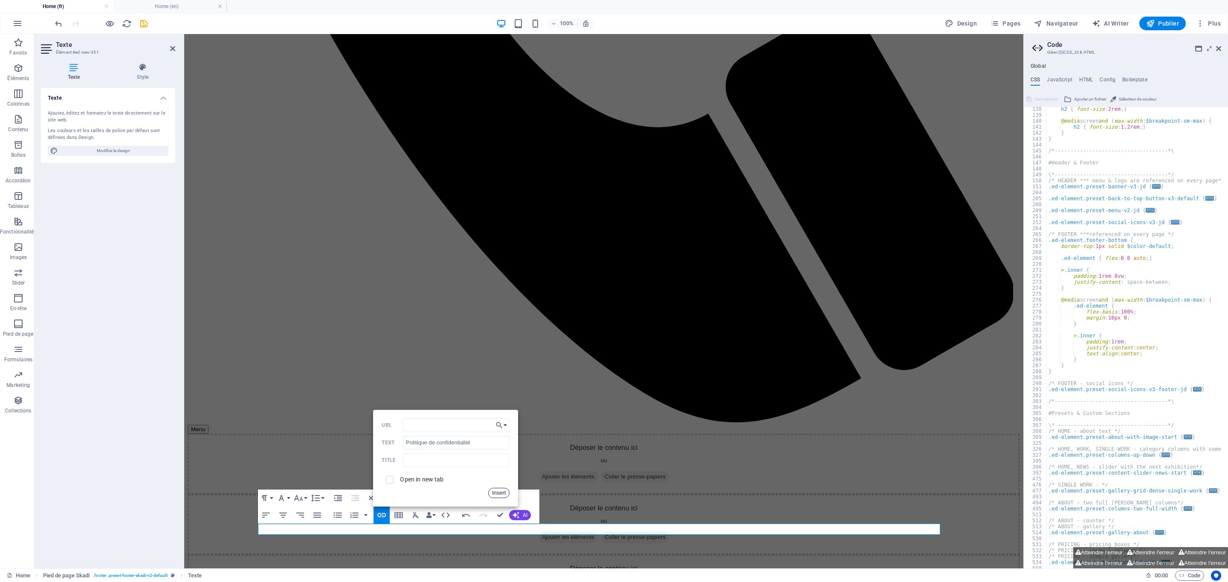
click at [500, 388] on button "Insert" at bounding box center [499, 493] width 22 height 10
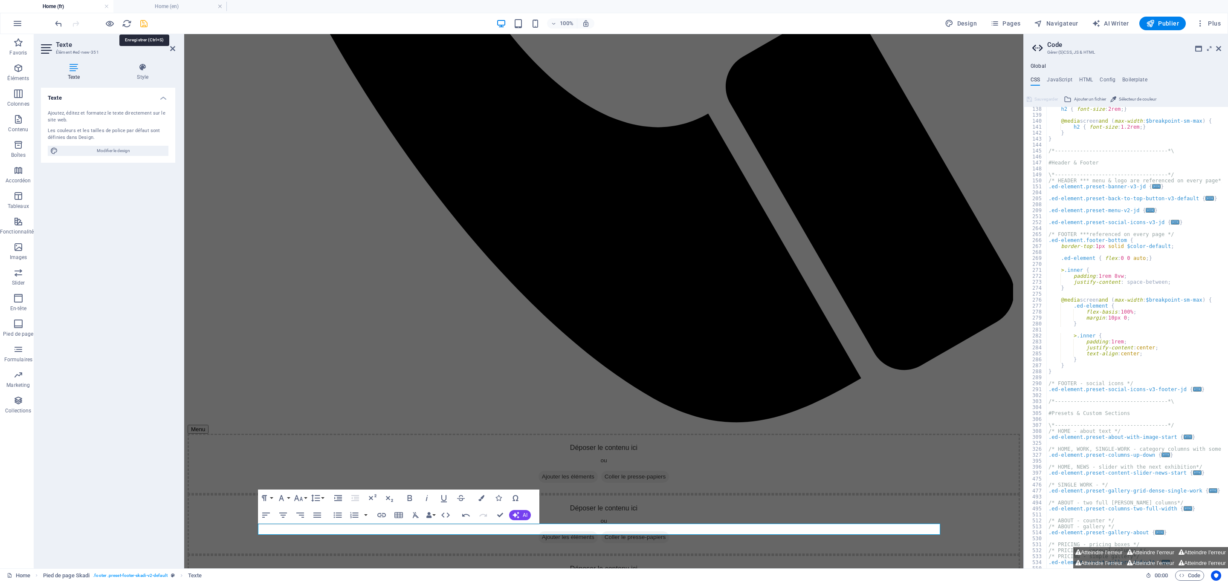
click at [148, 22] on icon "save" at bounding box center [144, 24] width 10 height 10
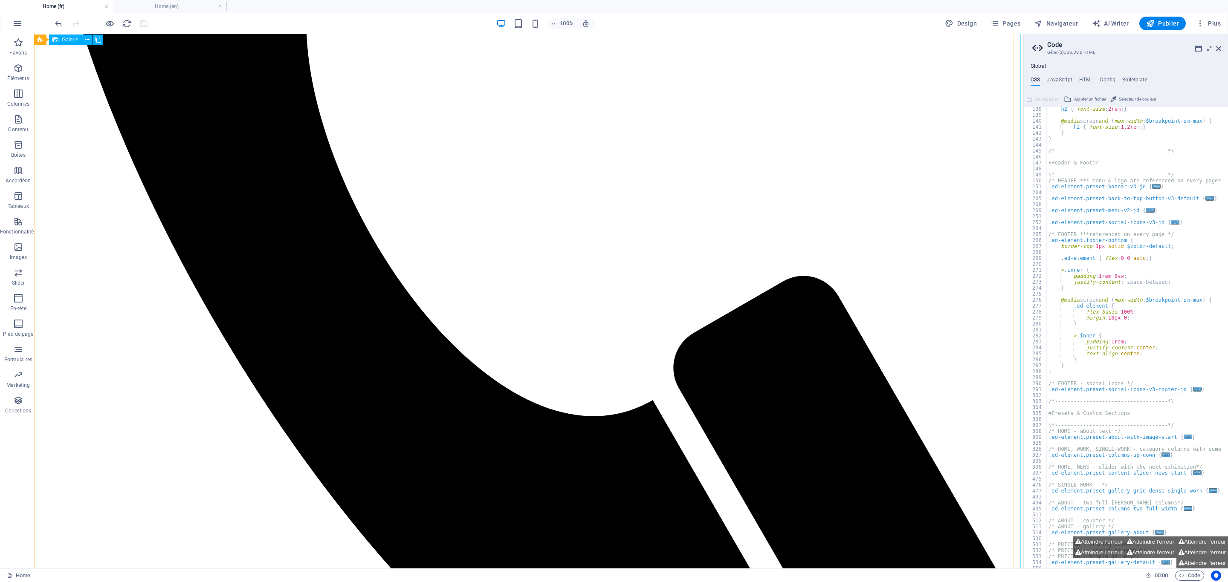
scroll to position [830, 0]
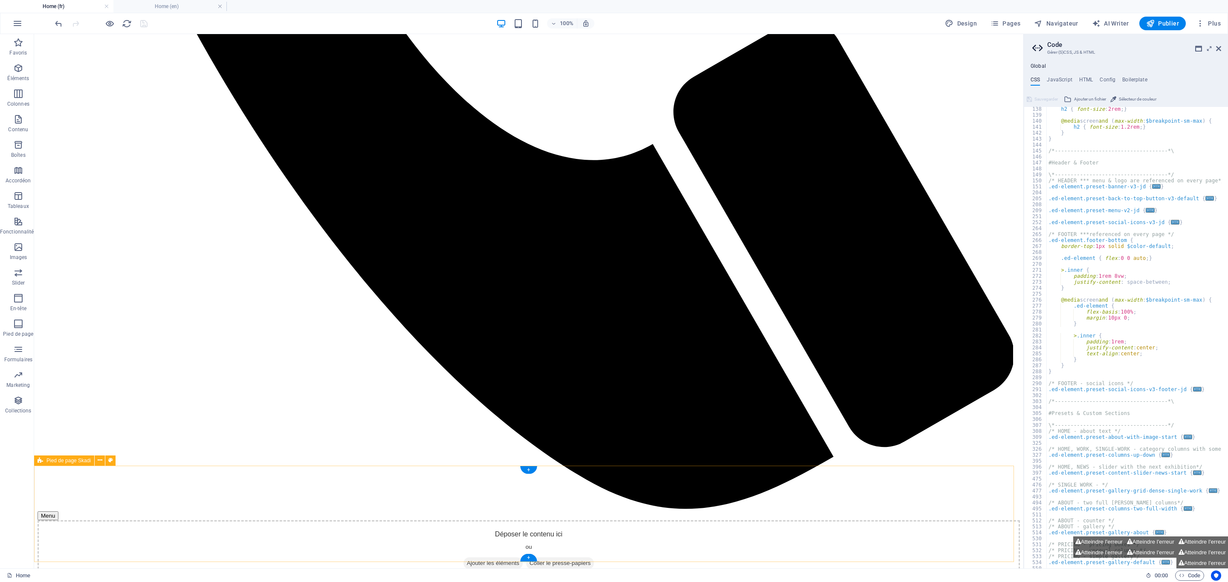
click at [223, 4] on h4 "Home (en)" at bounding box center [169, 6] width 113 height 9
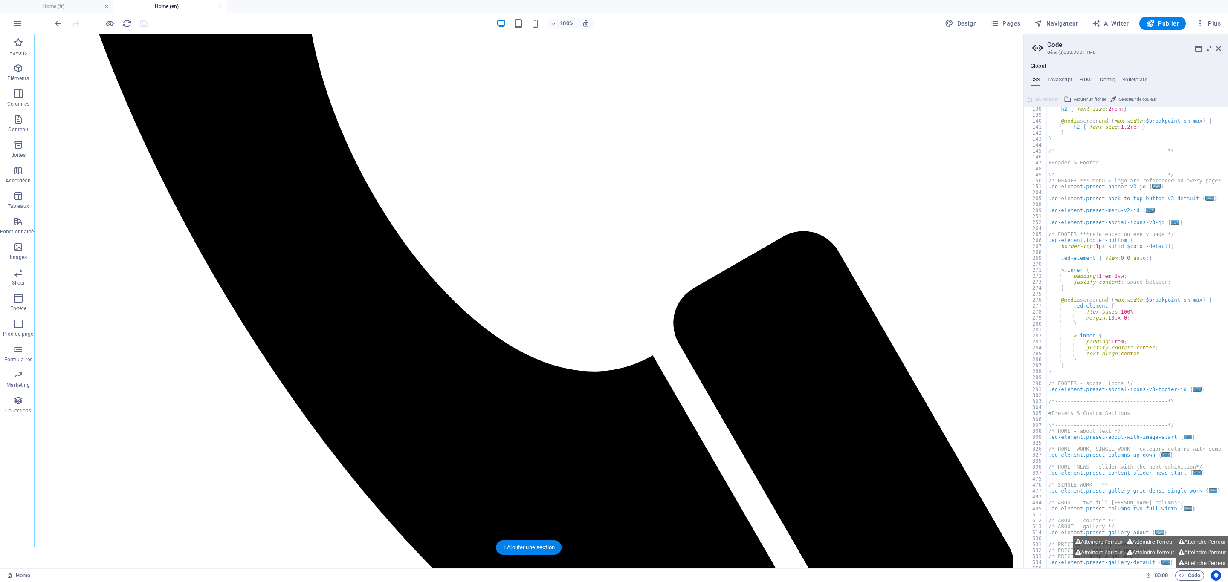
scroll to position [735, 0]
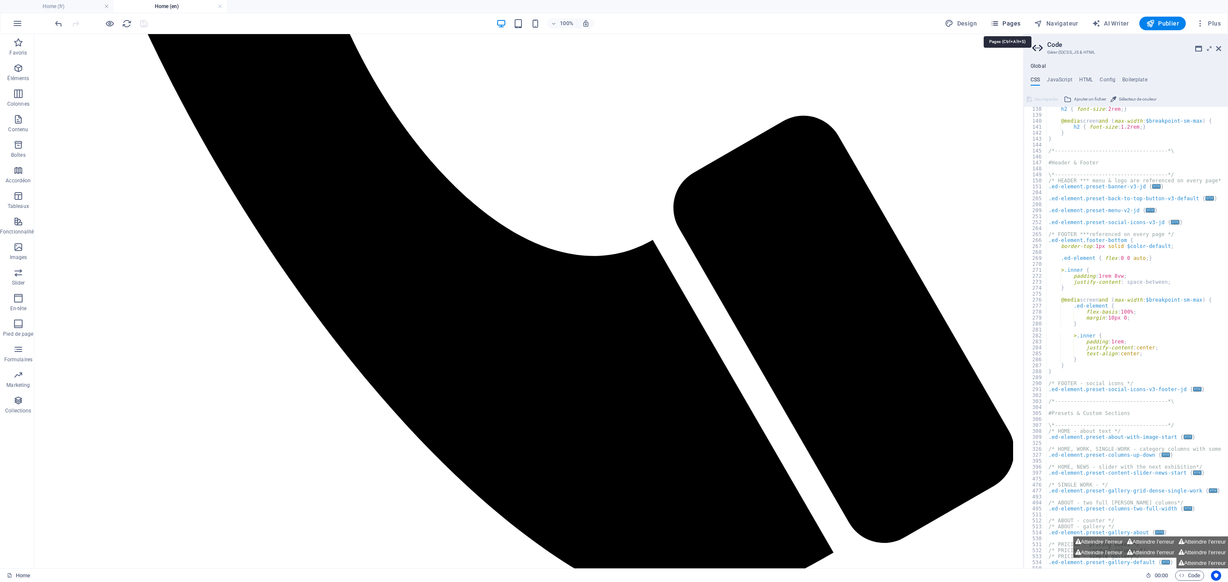
click at [818, 25] on span "Pages" at bounding box center [1005, 23] width 30 height 9
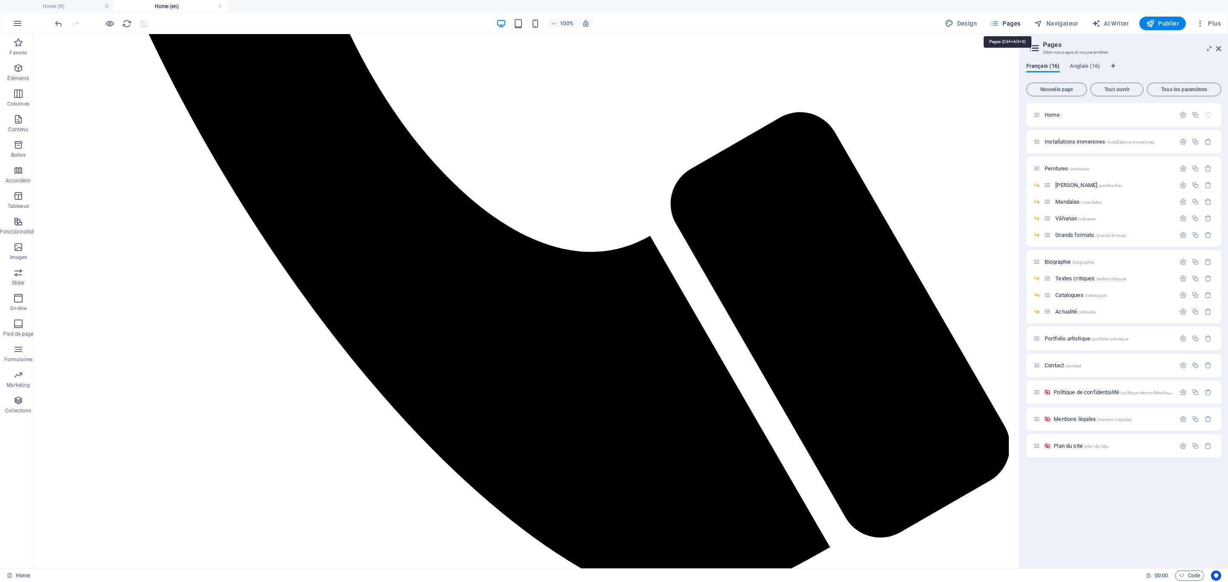
scroll to position [732, 0]
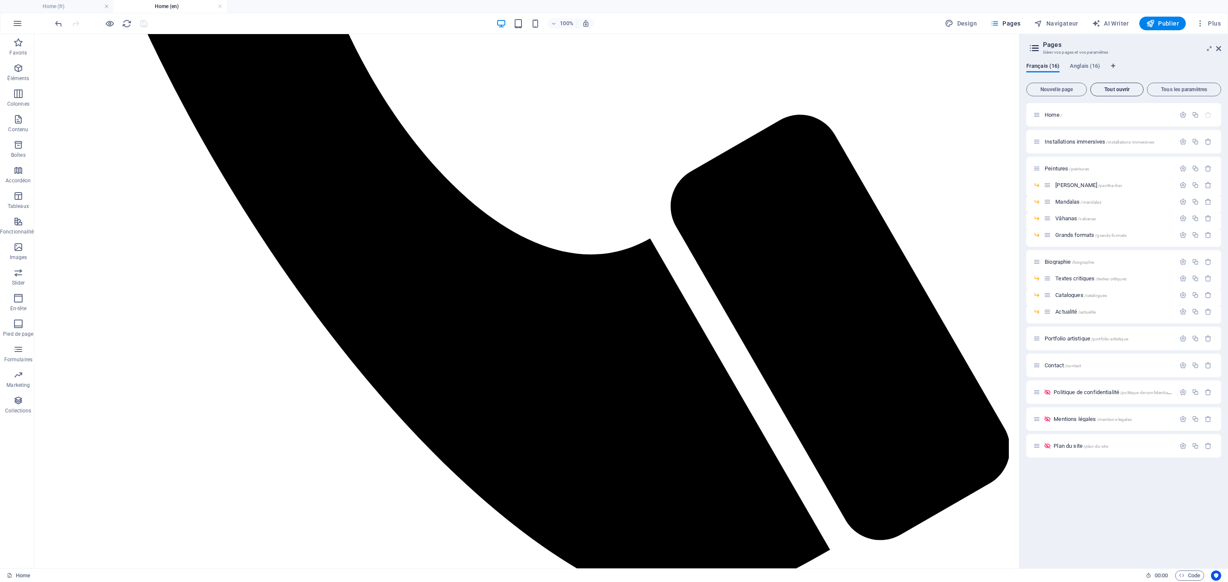
click at [818, 87] on span "Tout ouvrir" at bounding box center [1117, 89] width 46 height 5
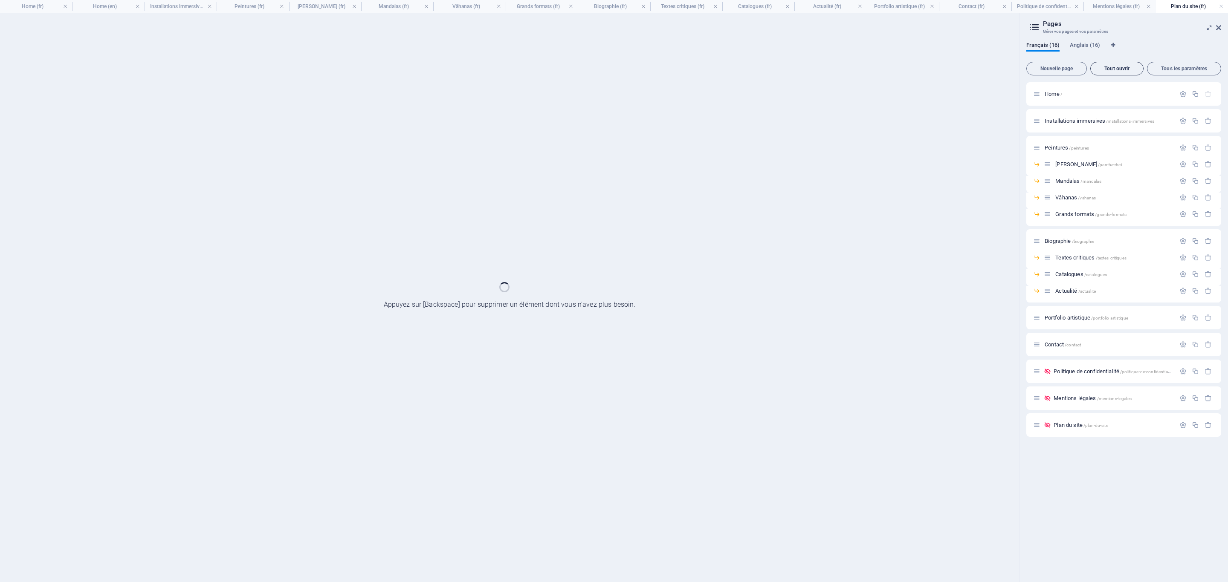
scroll to position [0, 0]
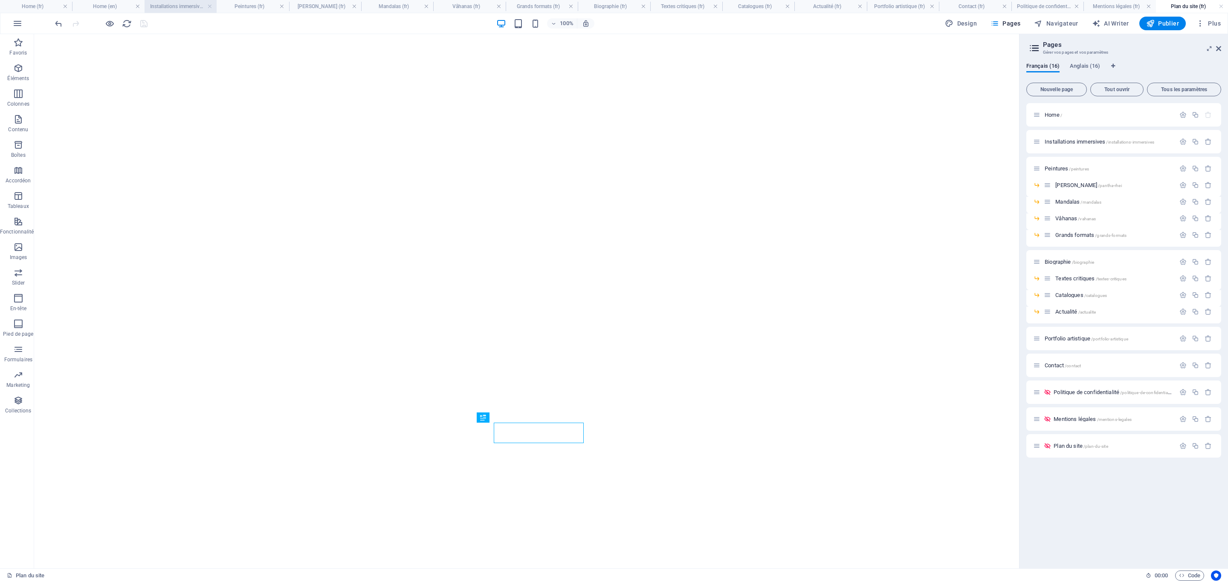
click at [177, 5] on h4 "Installations immersives (fr)" at bounding box center [181, 6] width 72 height 9
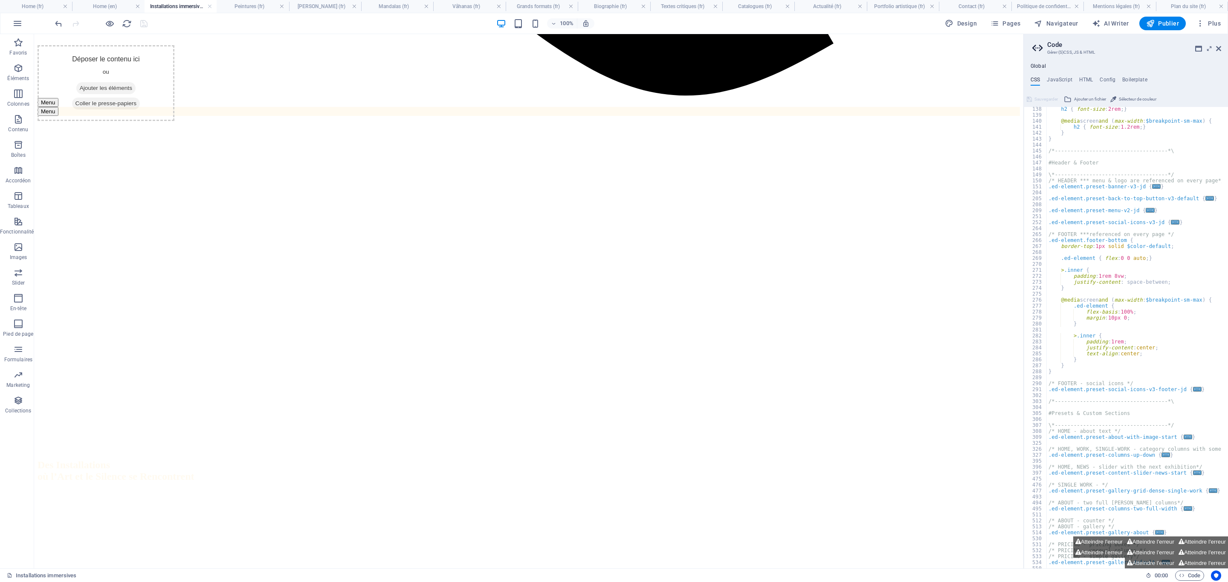
scroll to position [3134, 0]
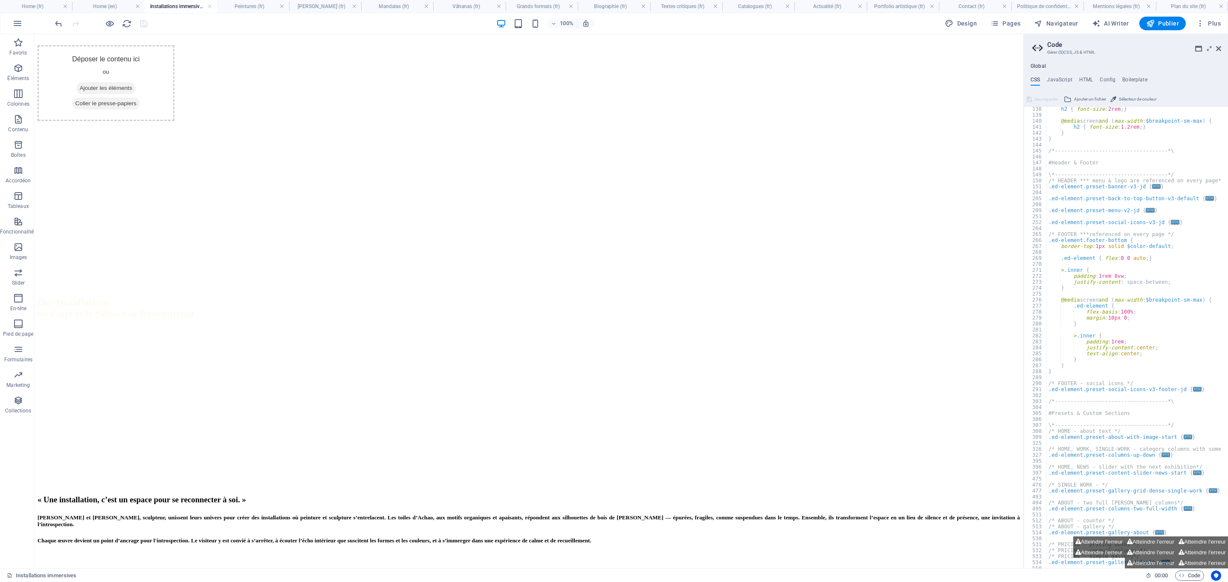
drag, startPoint x: 1022, startPoint y: 256, endPoint x: 1060, endPoint y: 599, distance: 344.4
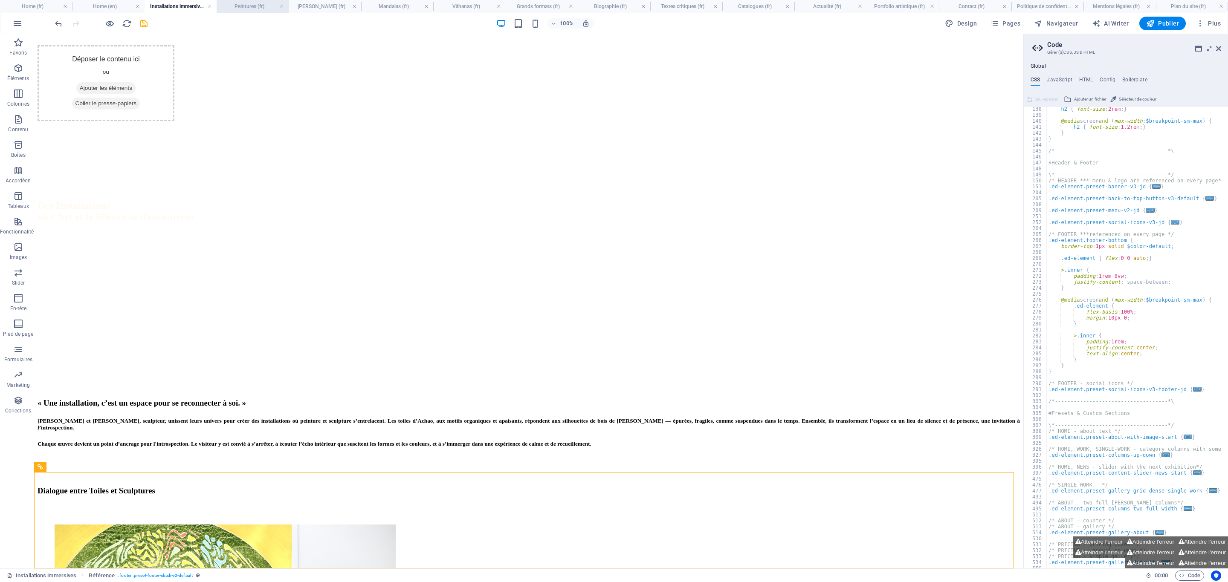
drag, startPoint x: 255, startPoint y: 6, endPoint x: 348, endPoint y: 172, distance: 189.9
click at [255, 6] on h4 "Peintures (fr)" at bounding box center [253, 6] width 72 height 9
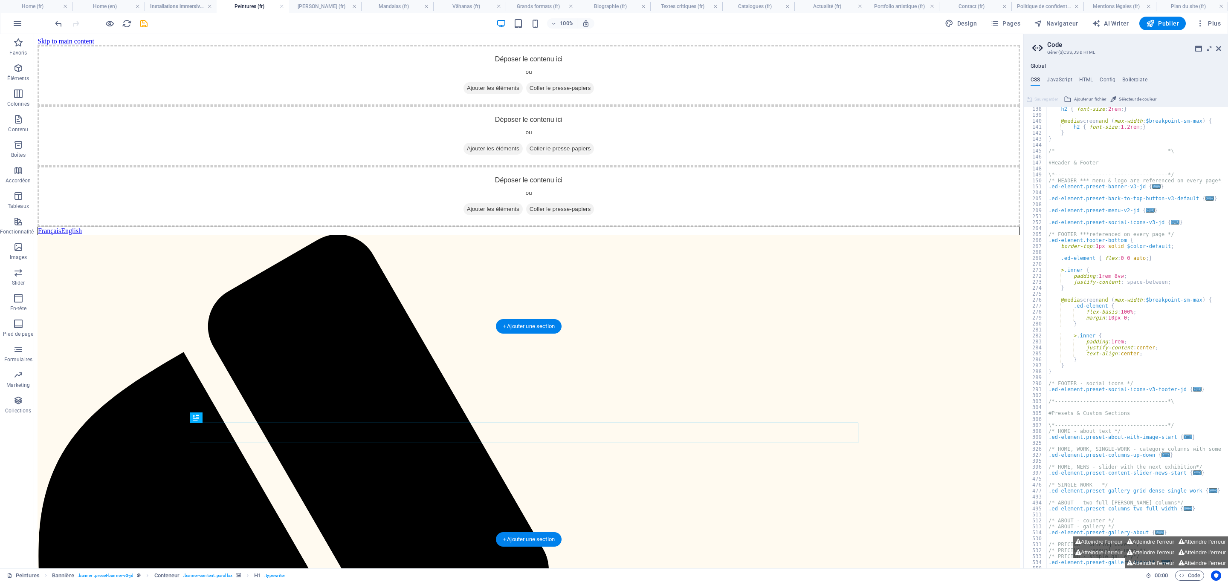
scroll to position [264, 0]
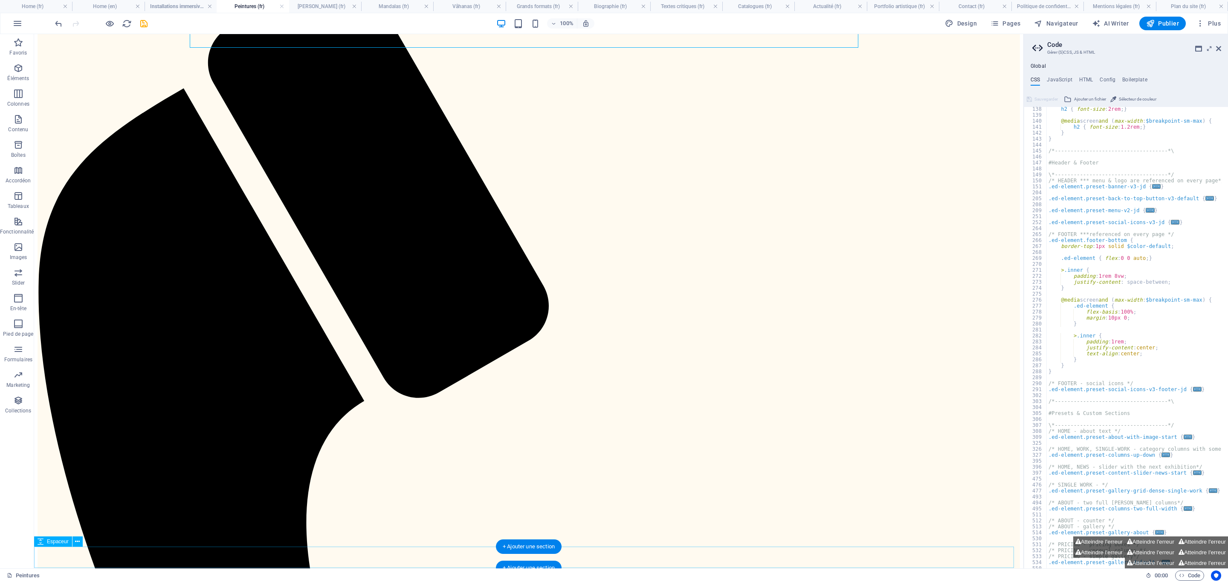
click at [316, 9] on h4 "[PERSON_NAME] (fr)" at bounding box center [325, 6] width 72 height 9
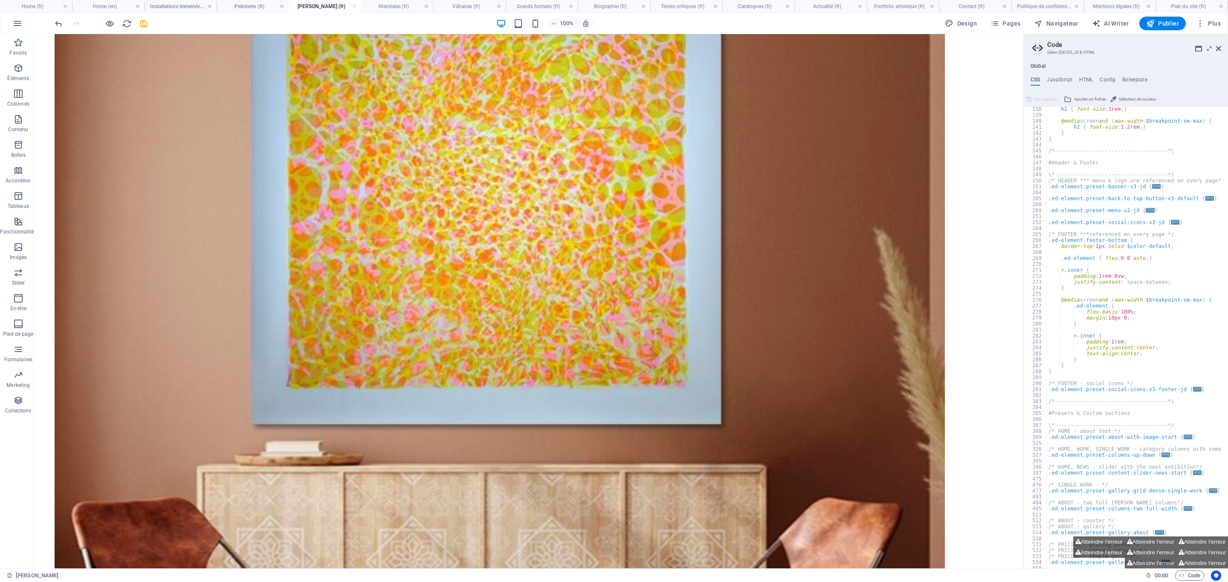
click at [725, 388] on div "[PERSON_NAME]" at bounding box center [573, 576] width 1132 height 10
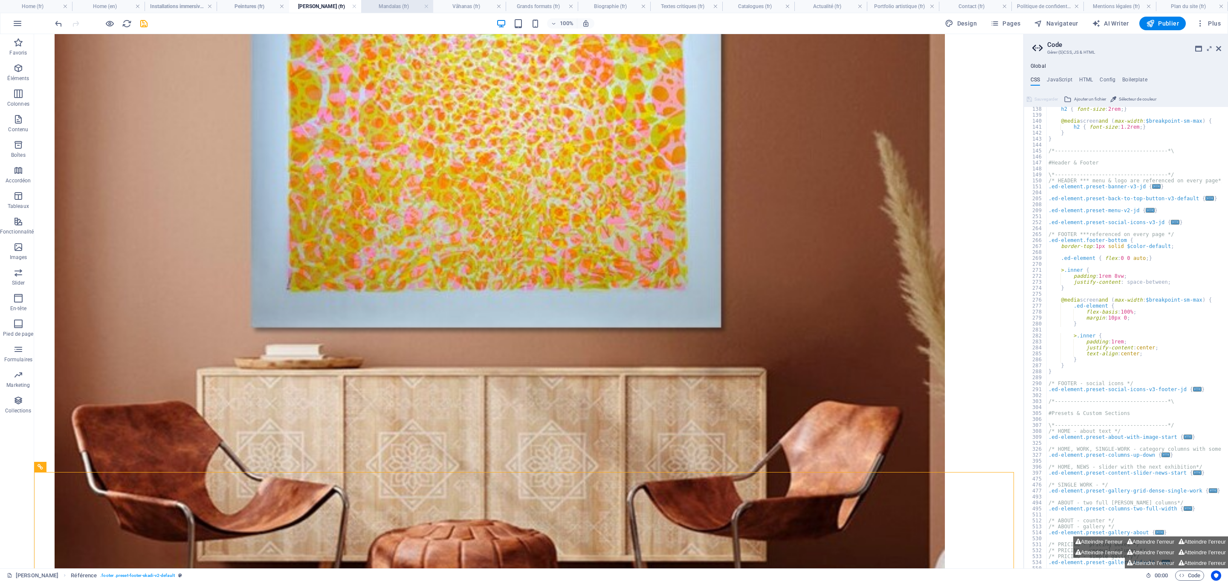
click at [394, 8] on h4 "Mandalas (fr)" at bounding box center [397, 6] width 72 height 9
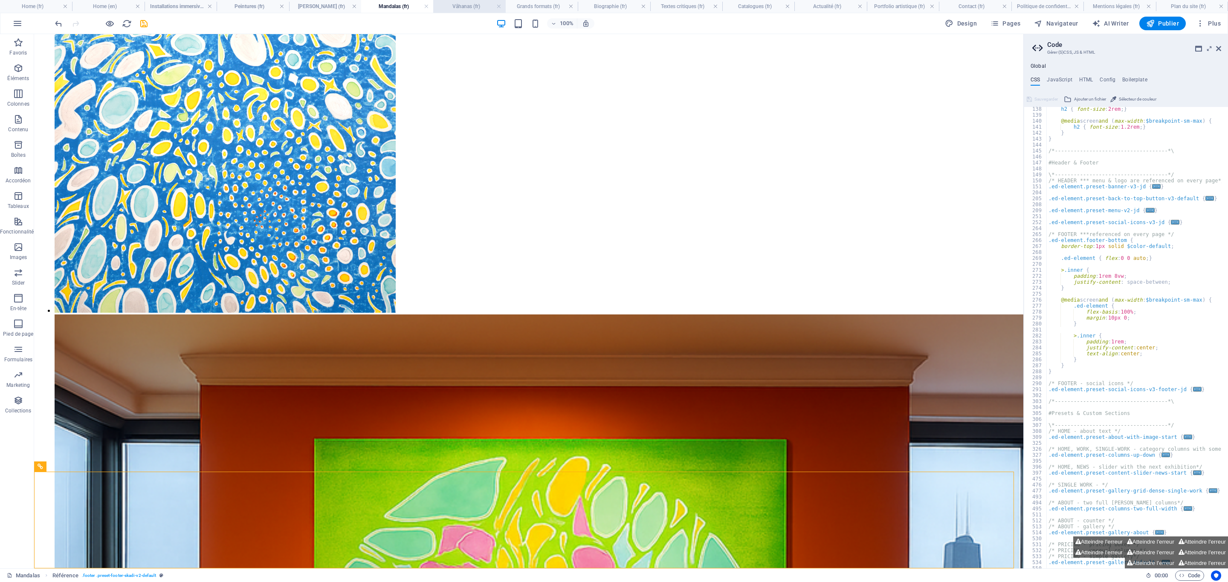
click at [467, 8] on h4 "Vâhanas (fr)" at bounding box center [469, 6] width 72 height 9
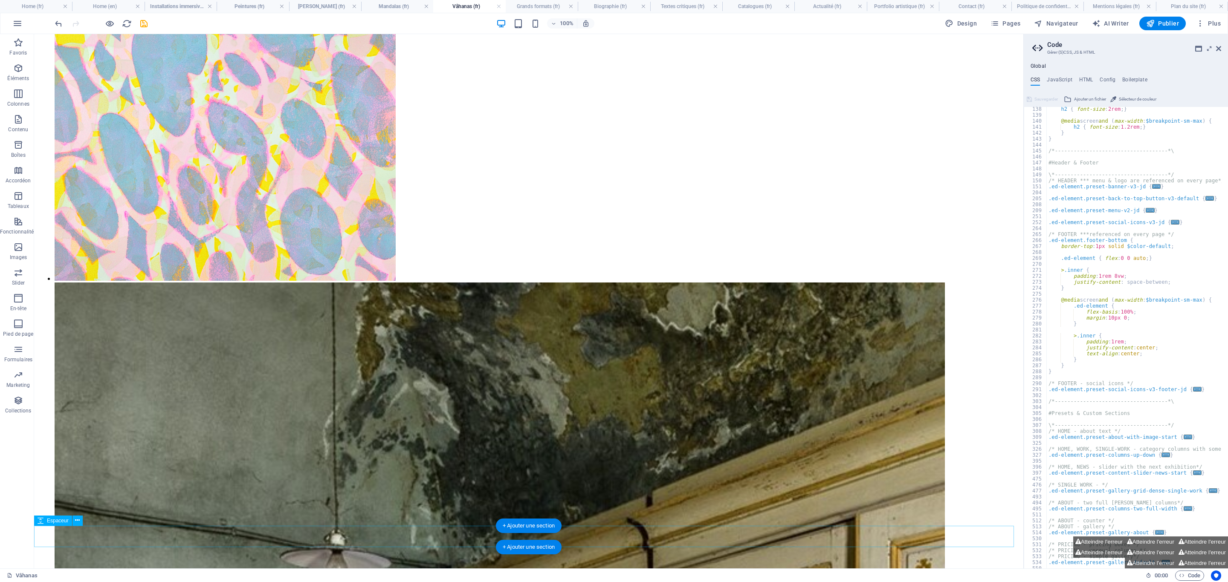
click at [529, 8] on h4 "Grands formats (fr)" at bounding box center [542, 6] width 72 height 9
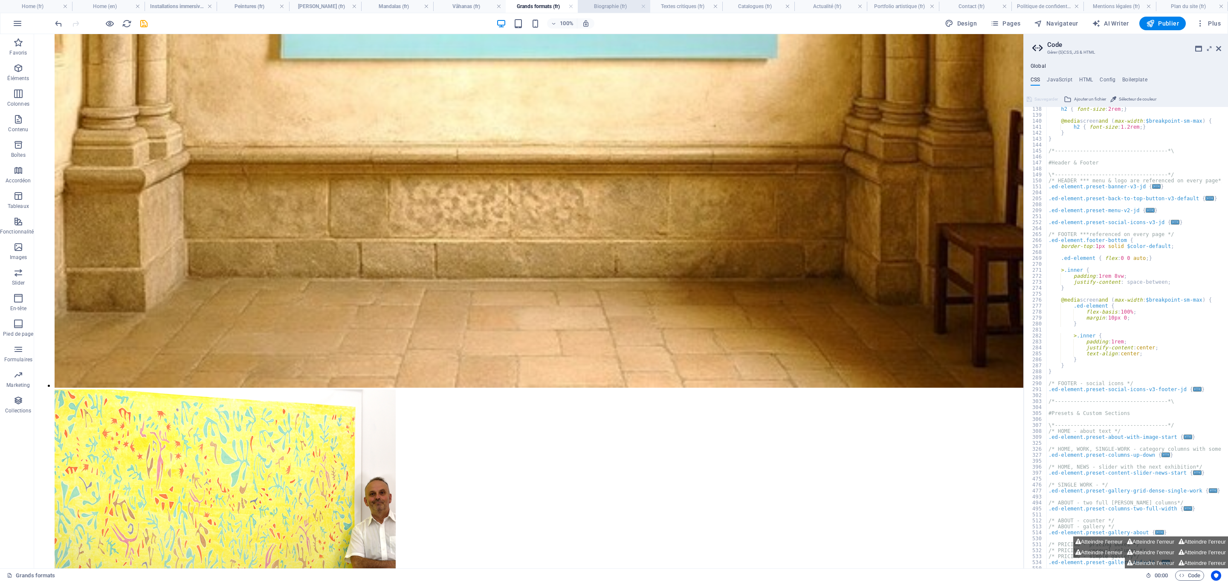
drag, startPoint x: 598, startPoint y: 8, endPoint x: 578, endPoint y: 111, distance: 104.7
click at [598, 8] on h4 "Biographie (fr)" at bounding box center [614, 6] width 72 height 9
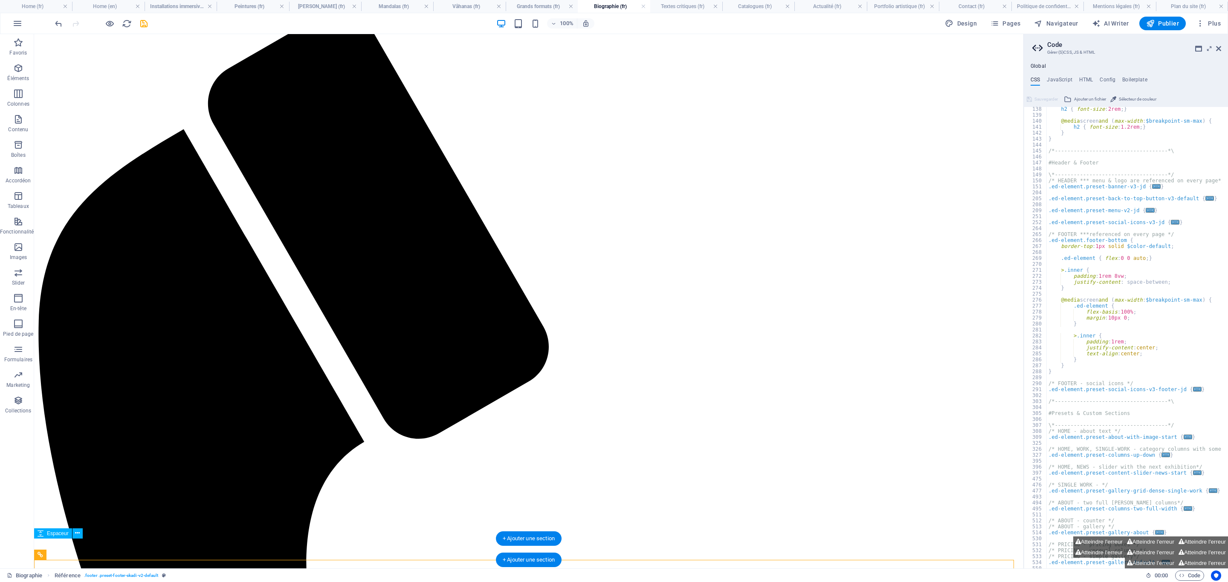
click at [668, 7] on h4 "Textes critiques (fr)" at bounding box center [686, 6] width 72 height 9
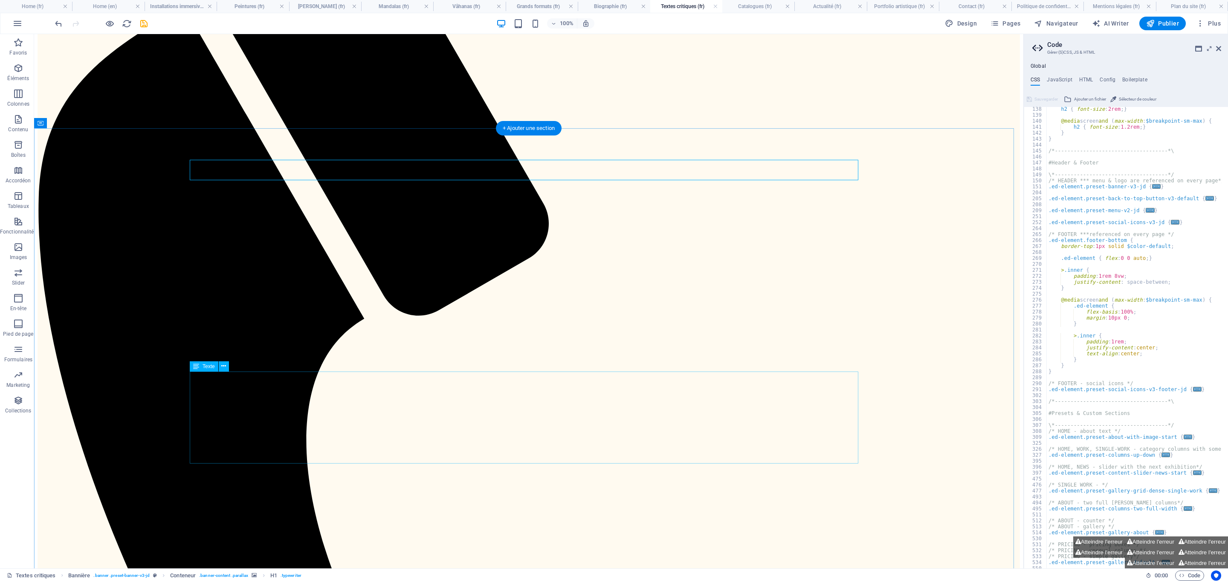
scroll to position [380, 0]
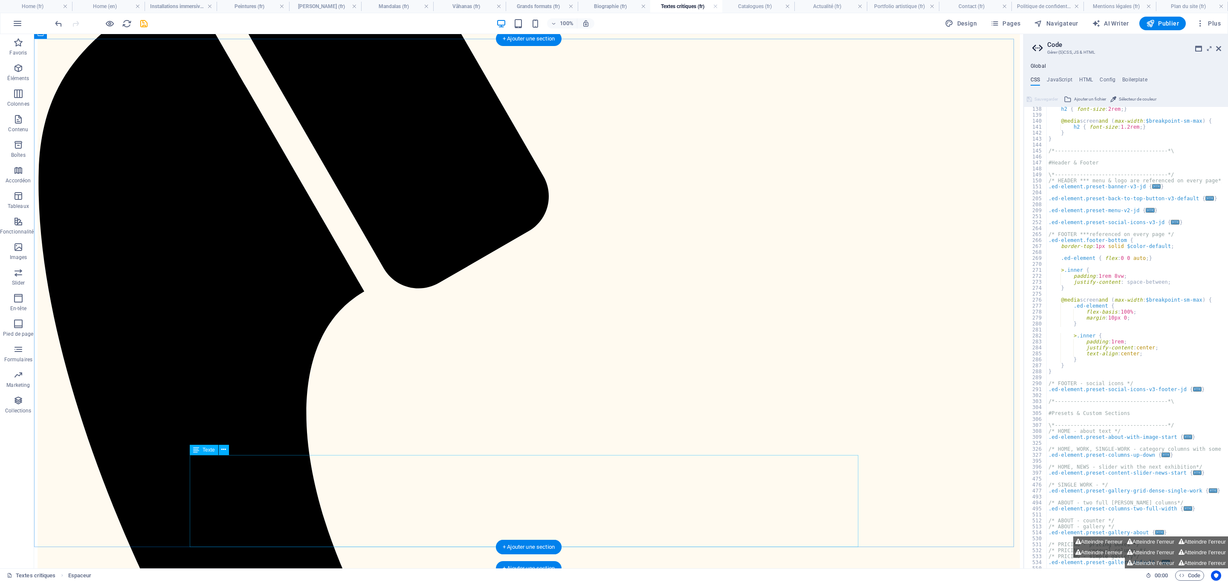
scroll to position [359, 0]
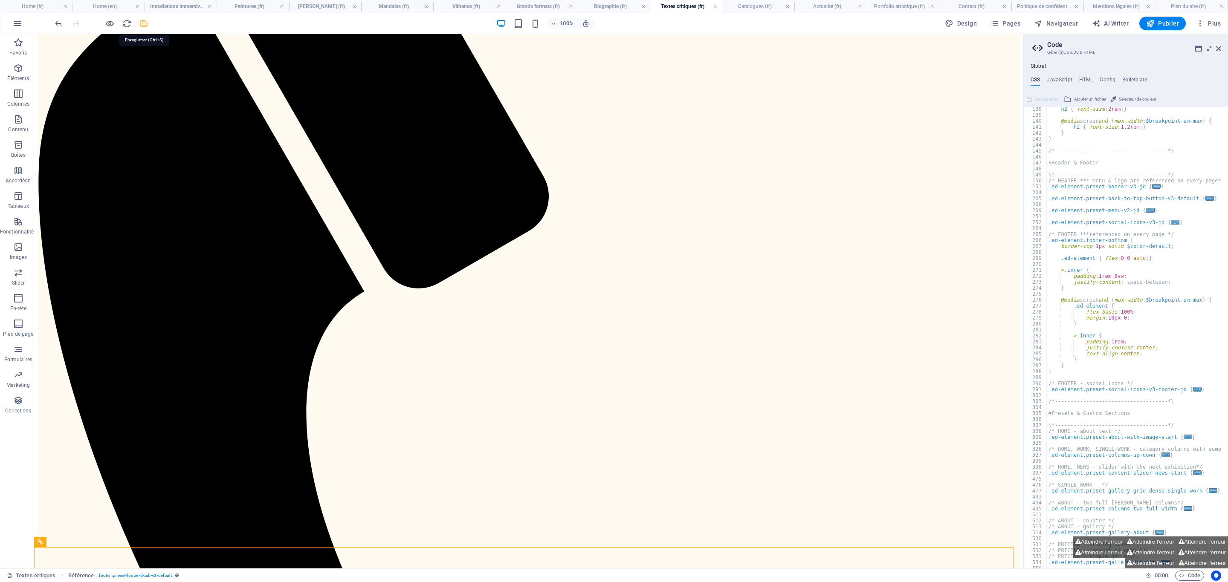
click at [142, 24] on icon "save" at bounding box center [144, 24] width 10 height 10
click at [762, 4] on h4 "Catalogues (fr)" at bounding box center [758, 6] width 72 height 9
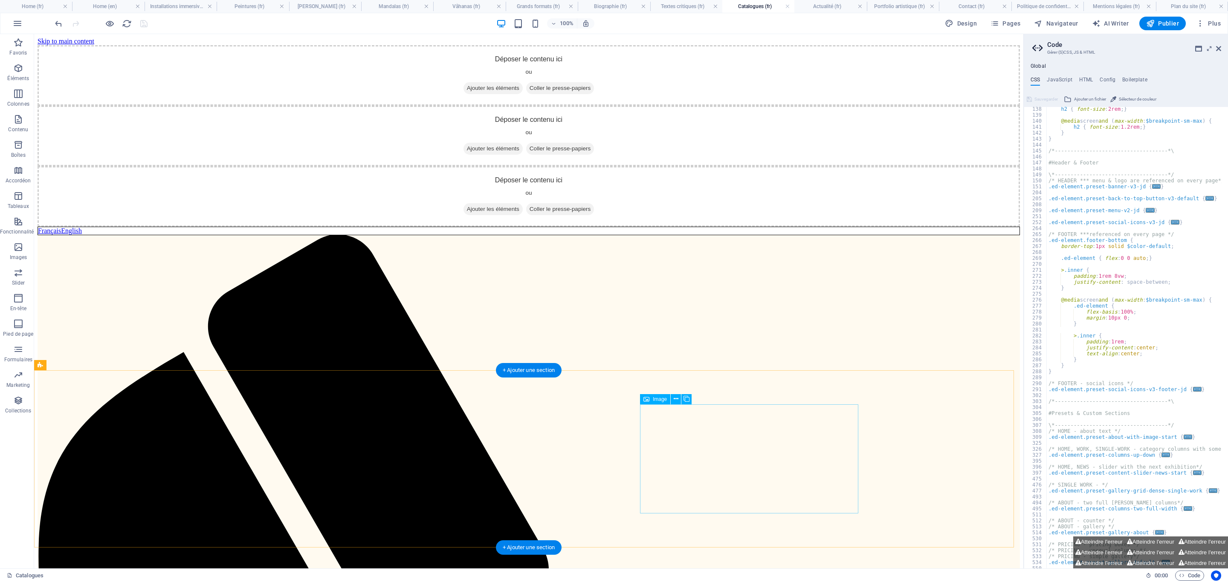
scroll to position [496, 0]
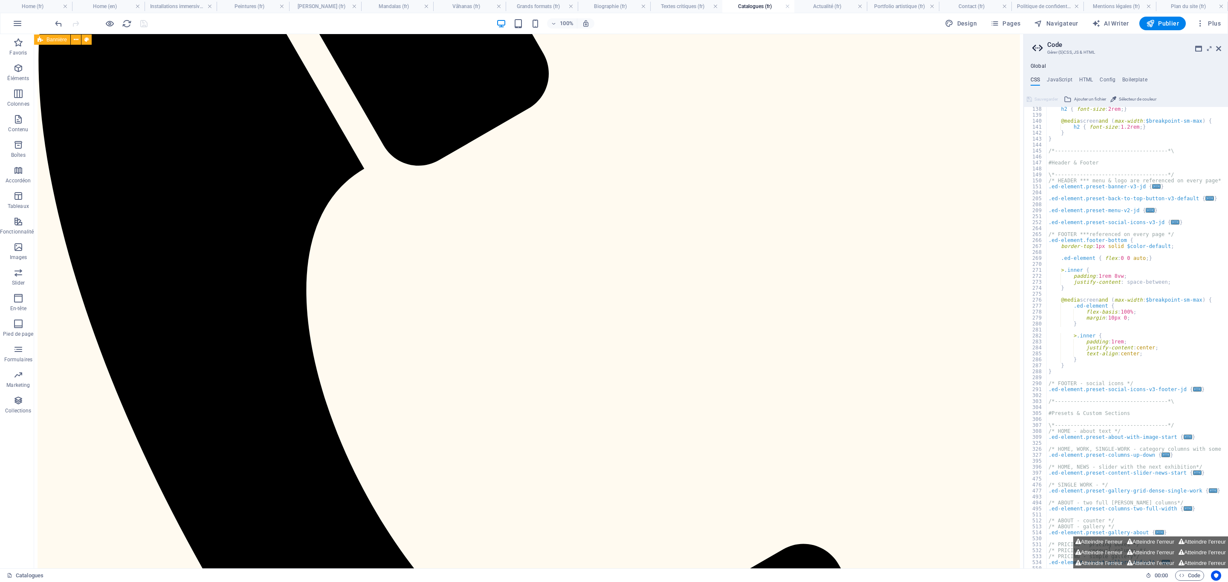
click at [642, 388] on div "Catalogues" at bounding box center [573, 576] width 1132 height 10
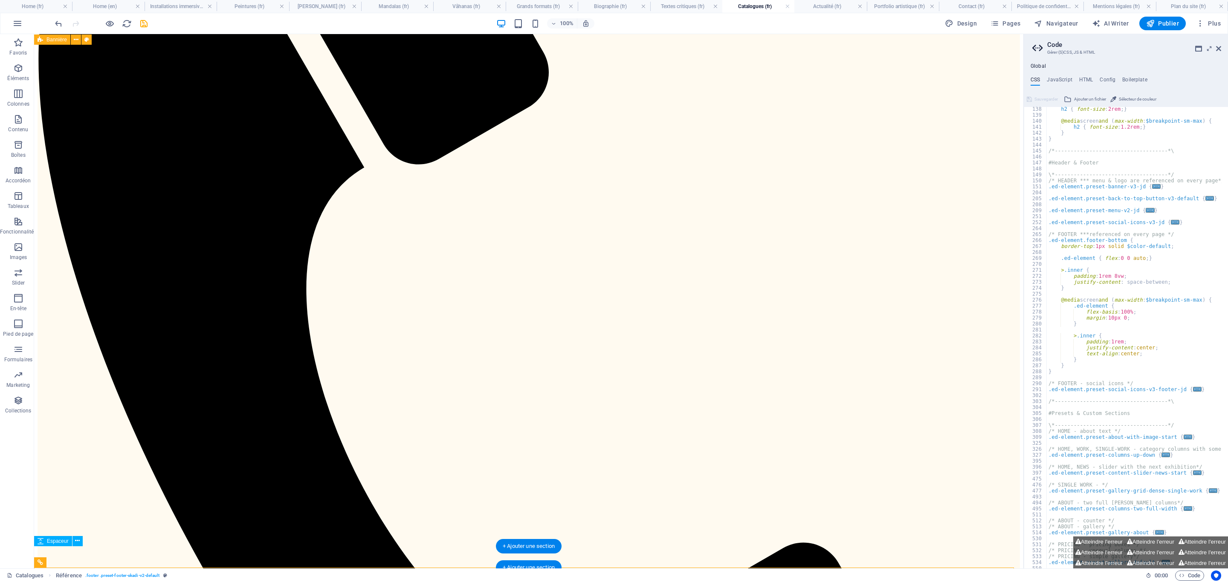
scroll to position [593, 0]
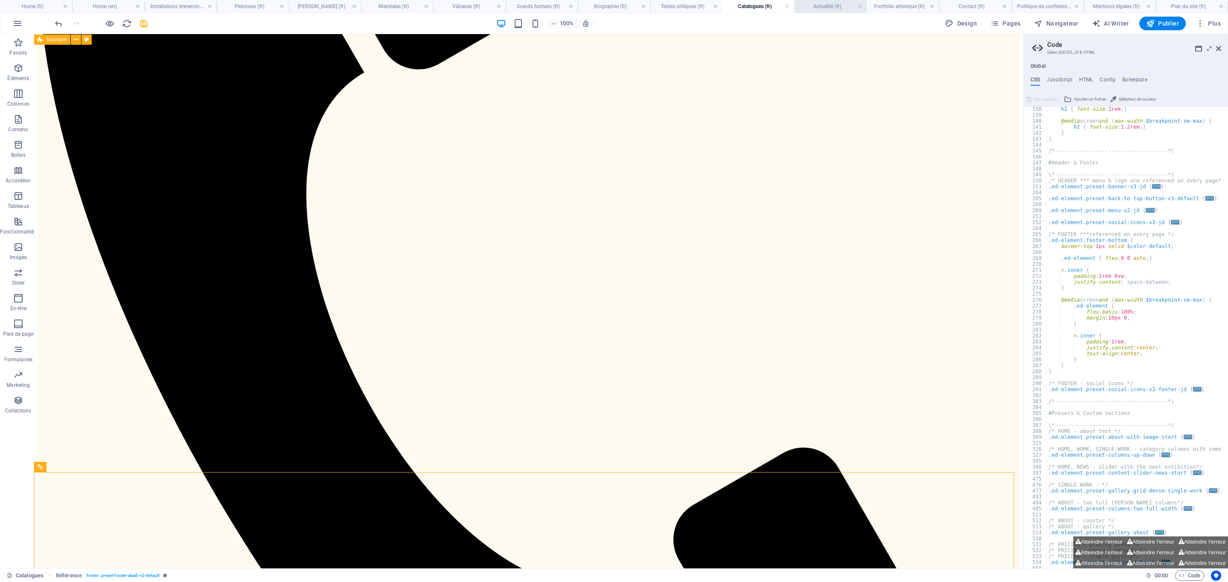
click at [818, 8] on h4 "Actualité (fr)" at bounding box center [830, 6] width 72 height 9
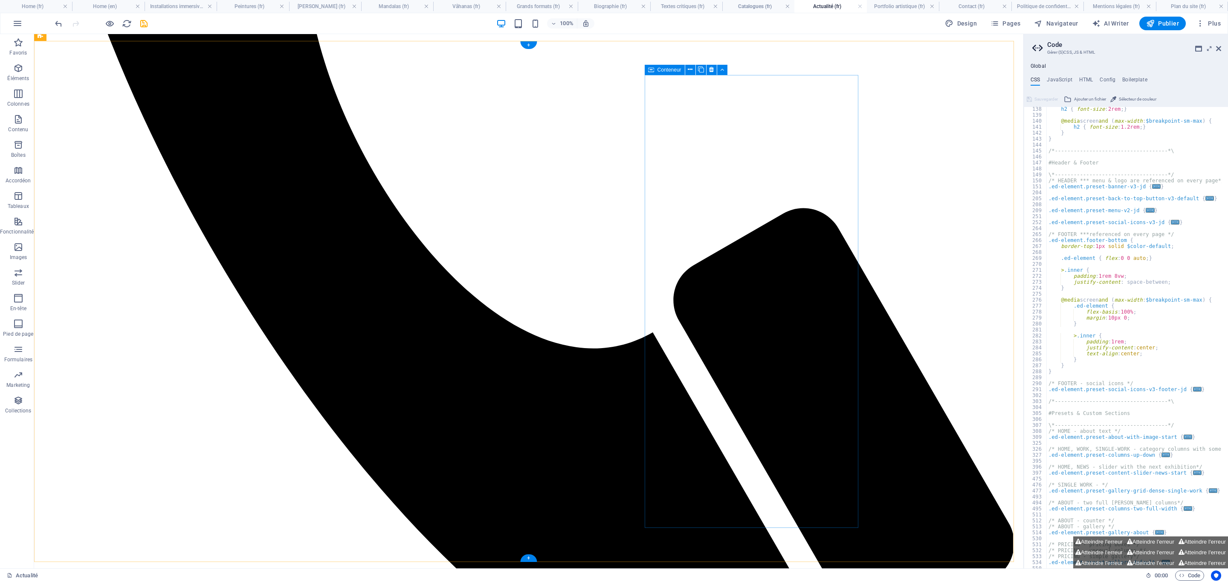
scroll to position [670, 0]
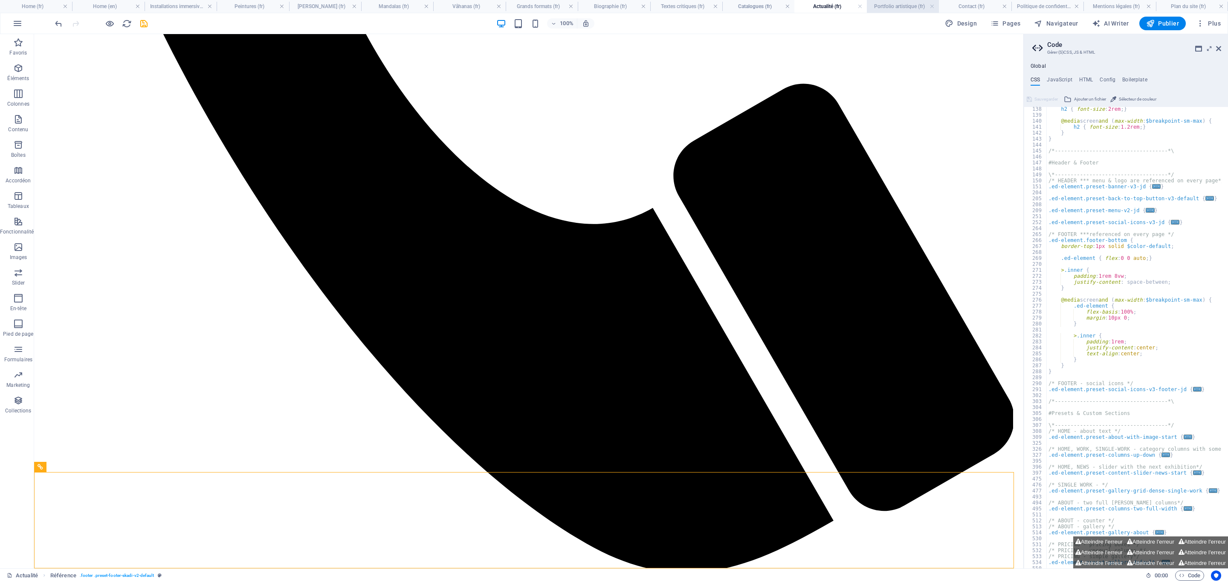
drag, startPoint x: 890, startPoint y: 4, endPoint x: 732, endPoint y: 268, distance: 307.1
click at [818, 4] on h4 "Portfolio artistique (fr)" at bounding box center [903, 6] width 72 height 9
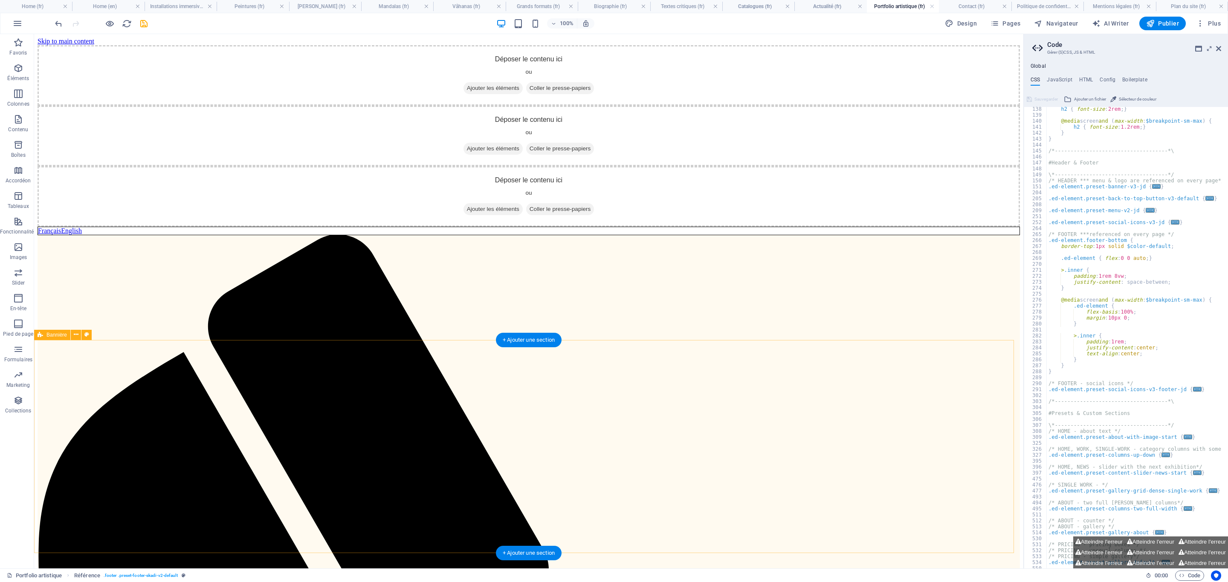
scroll to position [124, 0]
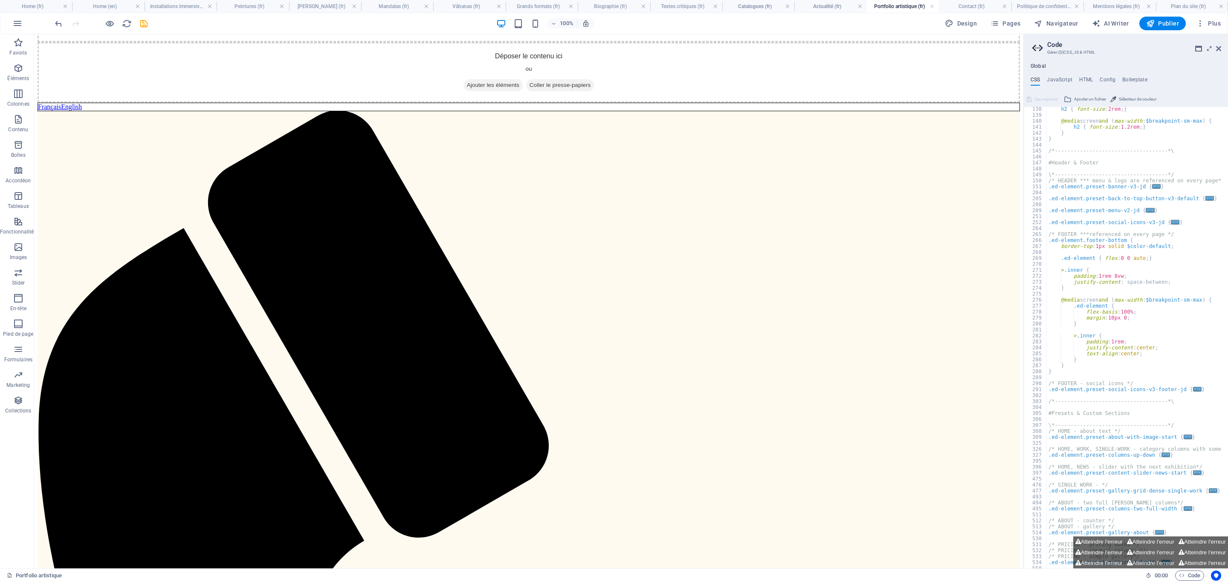
click at [615, 388] on div "Portfolio artistique" at bounding box center [573, 576] width 1132 height 10
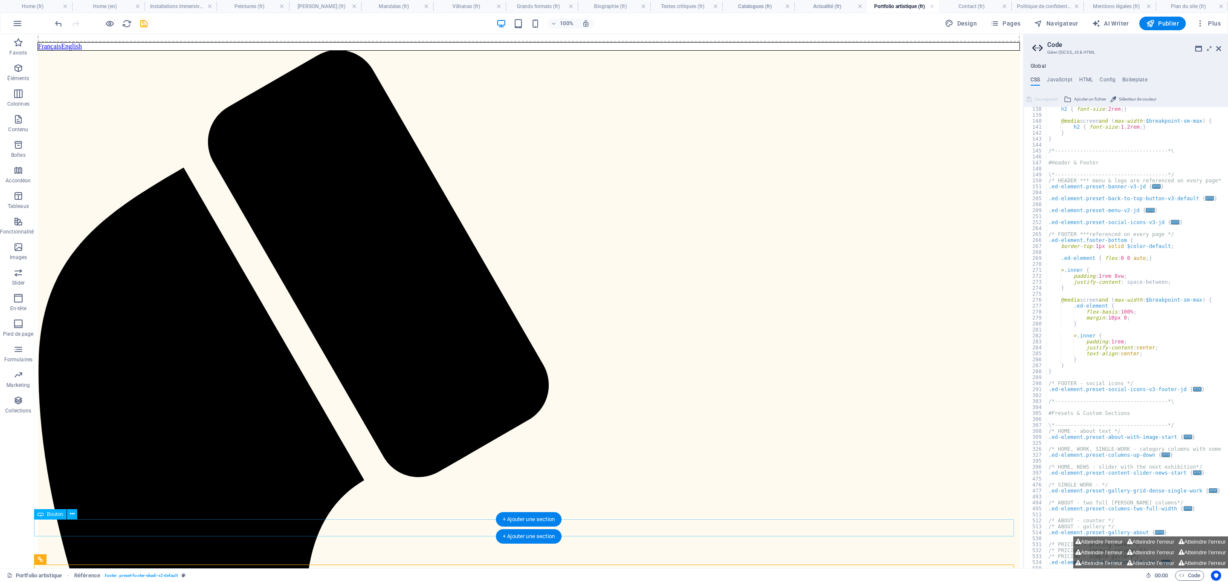
scroll to position [220, 0]
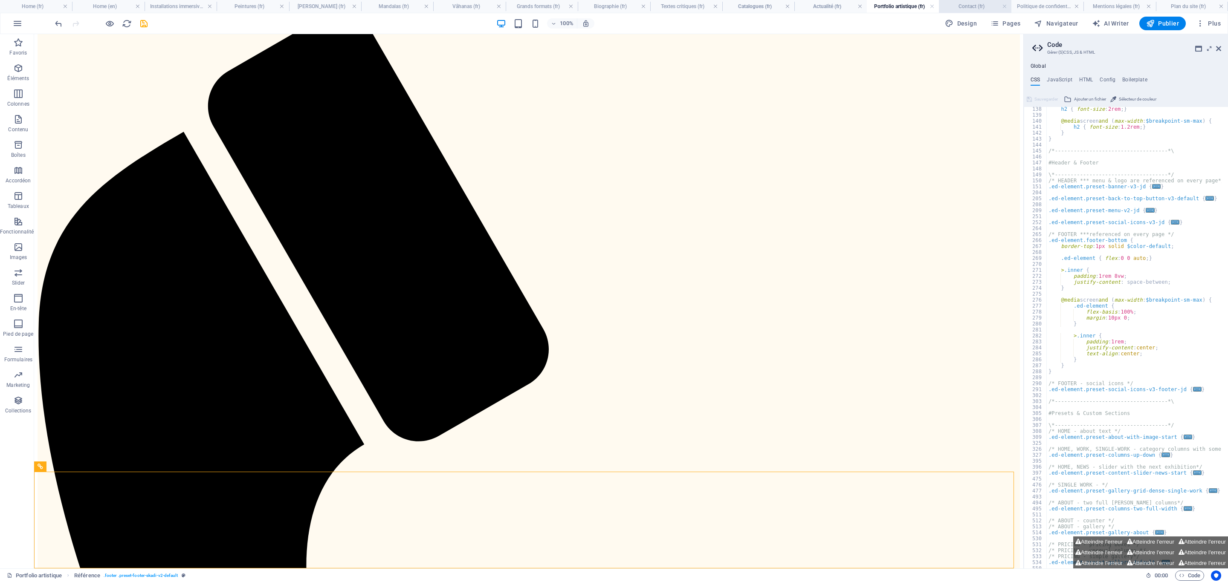
click at [818, 3] on h4 "Contact (fr)" at bounding box center [975, 6] width 72 height 9
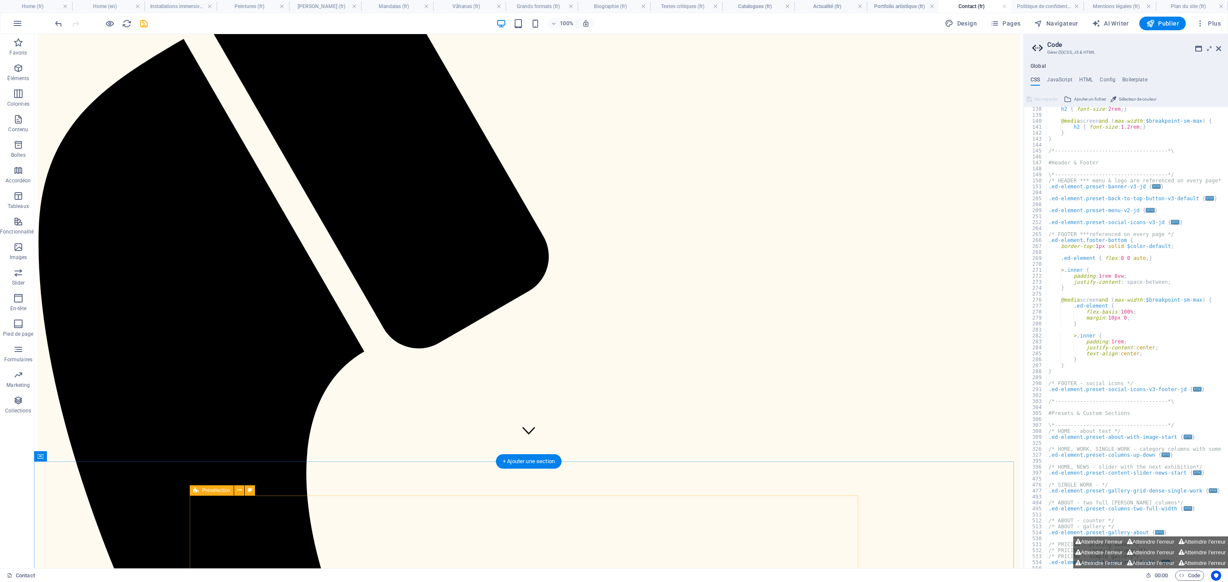
scroll to position [127, 0]
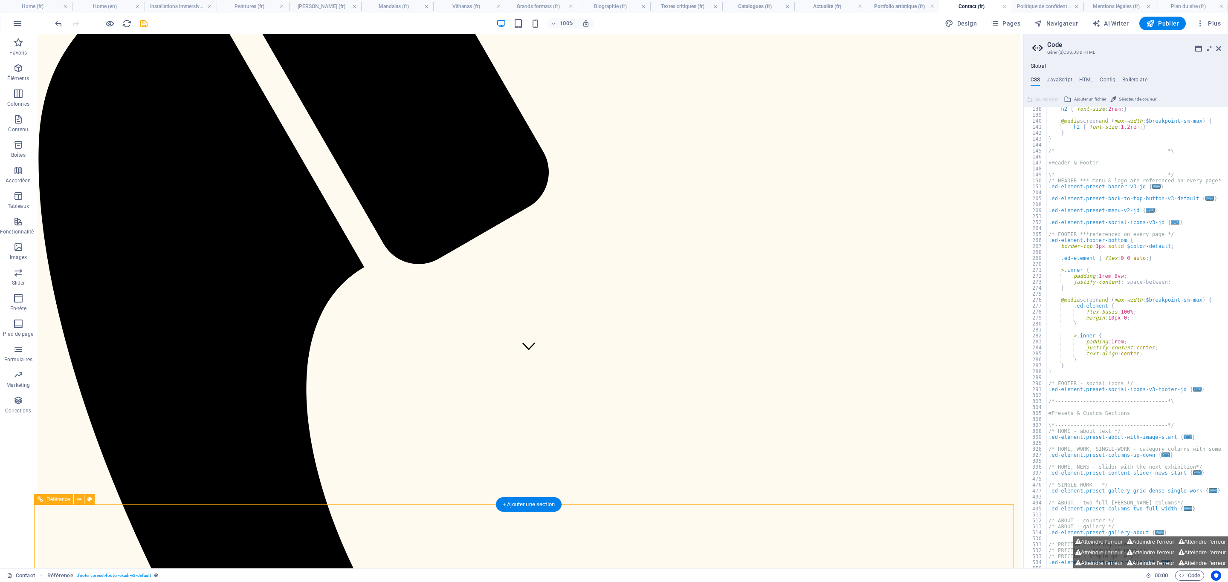
scroll to position [224, 0]
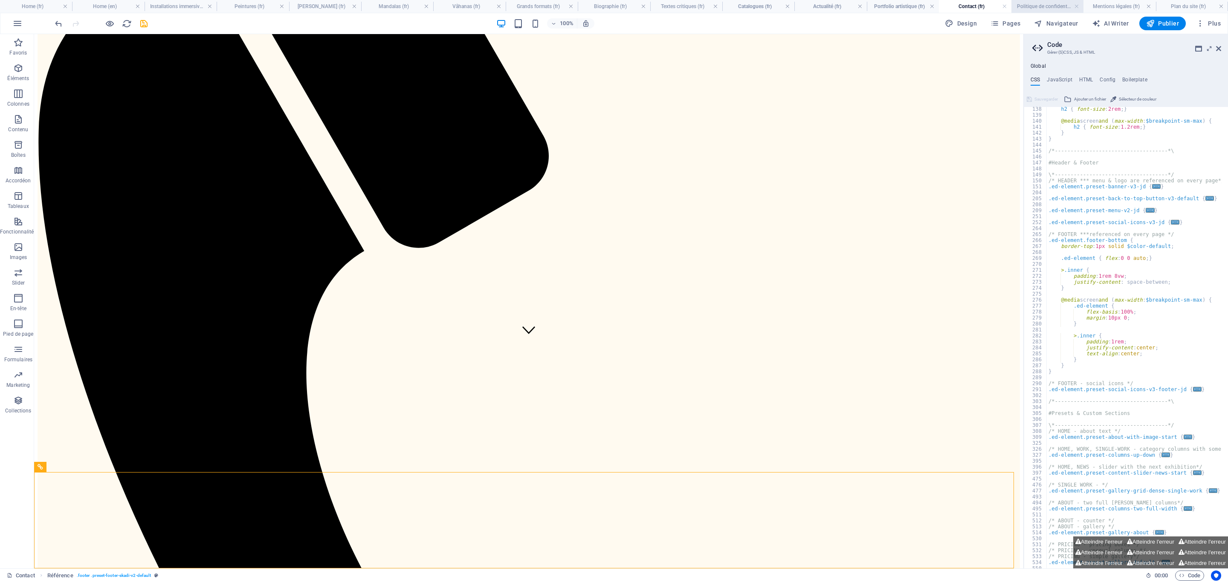
click at [818, 4] on h4 "Politique de confidentialité (fr)" at bounding box center [1047, 6] width 72 height 9
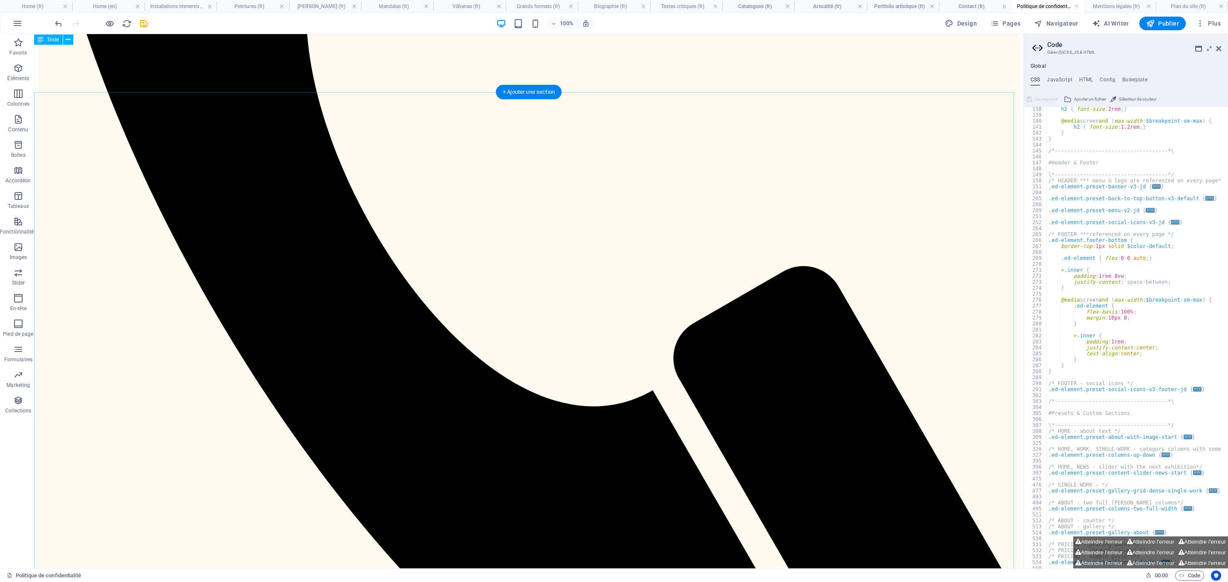
scroll to position [788, 0]
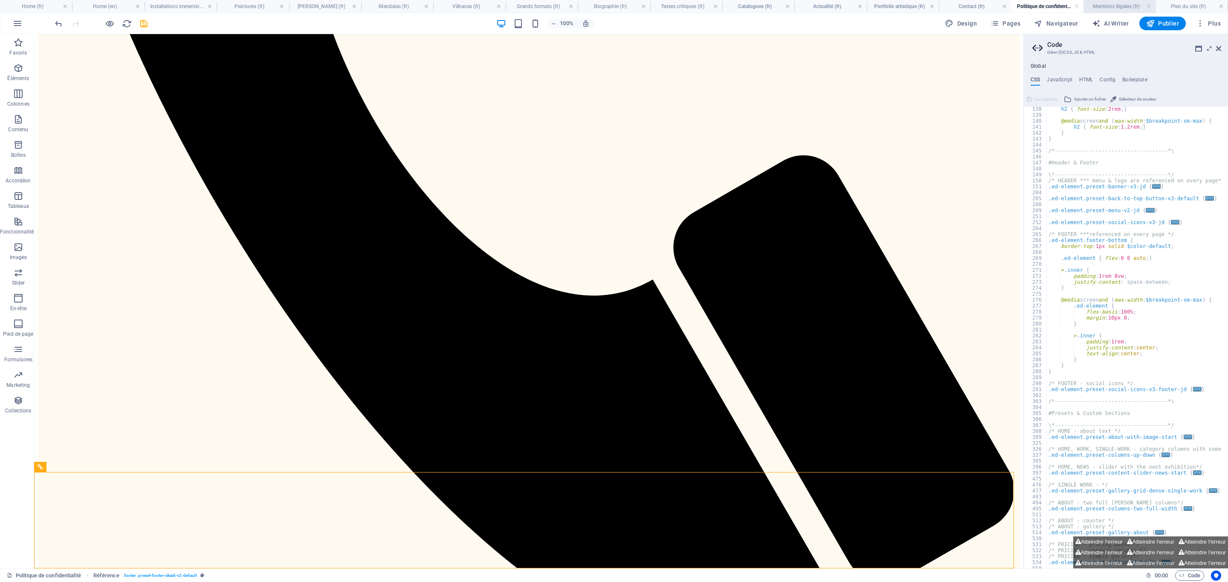
click at [818, 8] on h4 "Mentions légales (fr)" at bounding box center [1119, 6] width 72 height 9
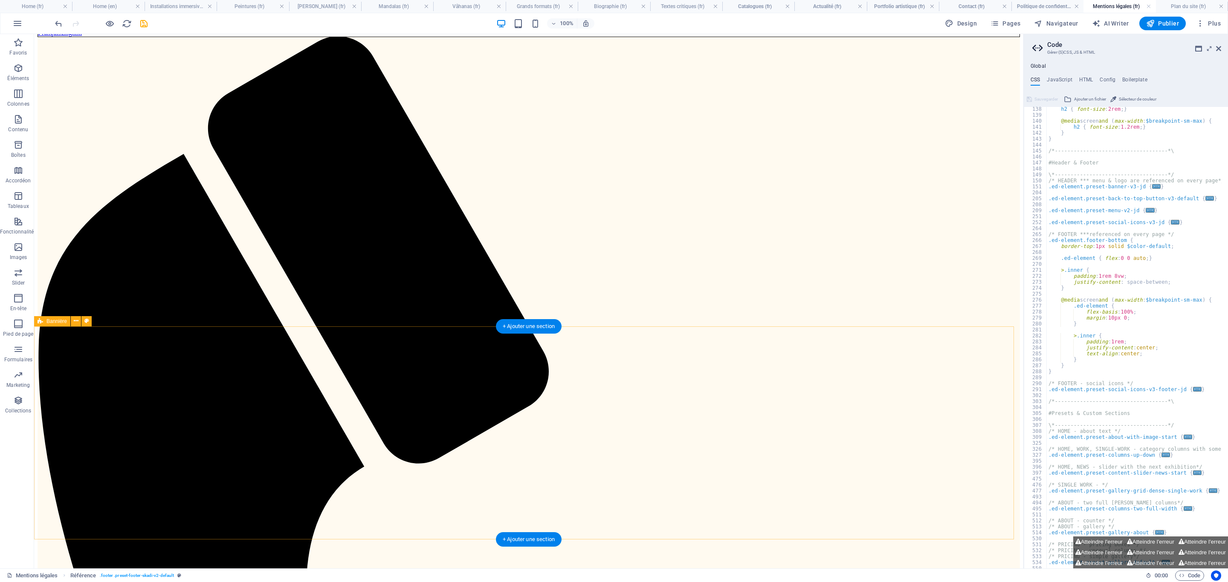
scroll to position [304, 0]
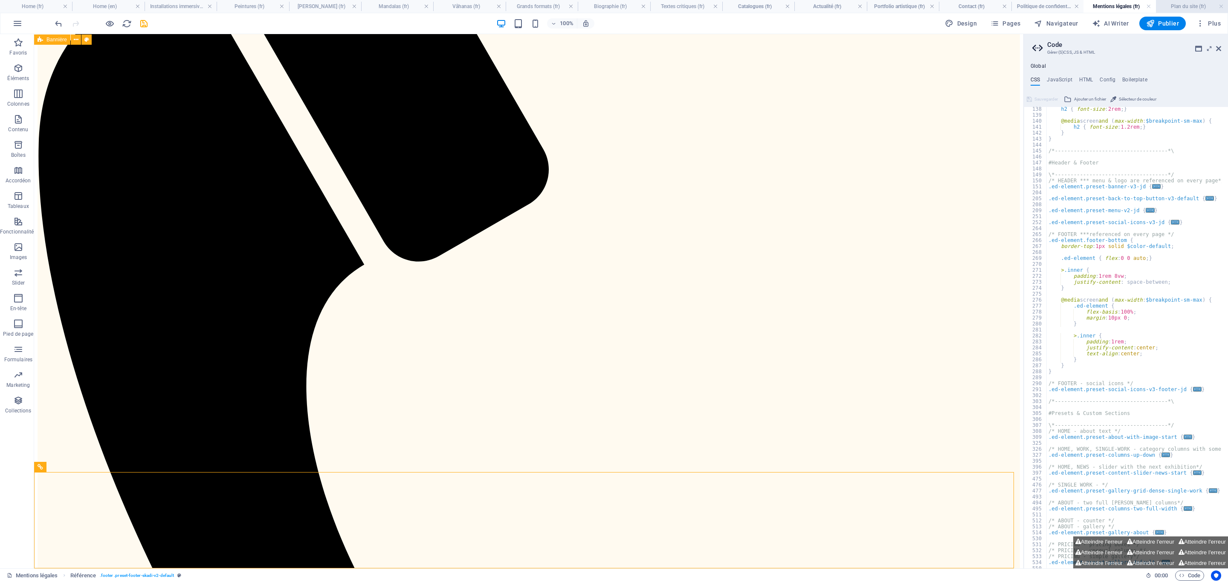
click at [818, 6] on h4 "Plan du site (fr)" at bounding box center [1192, 6] width 72 height 9
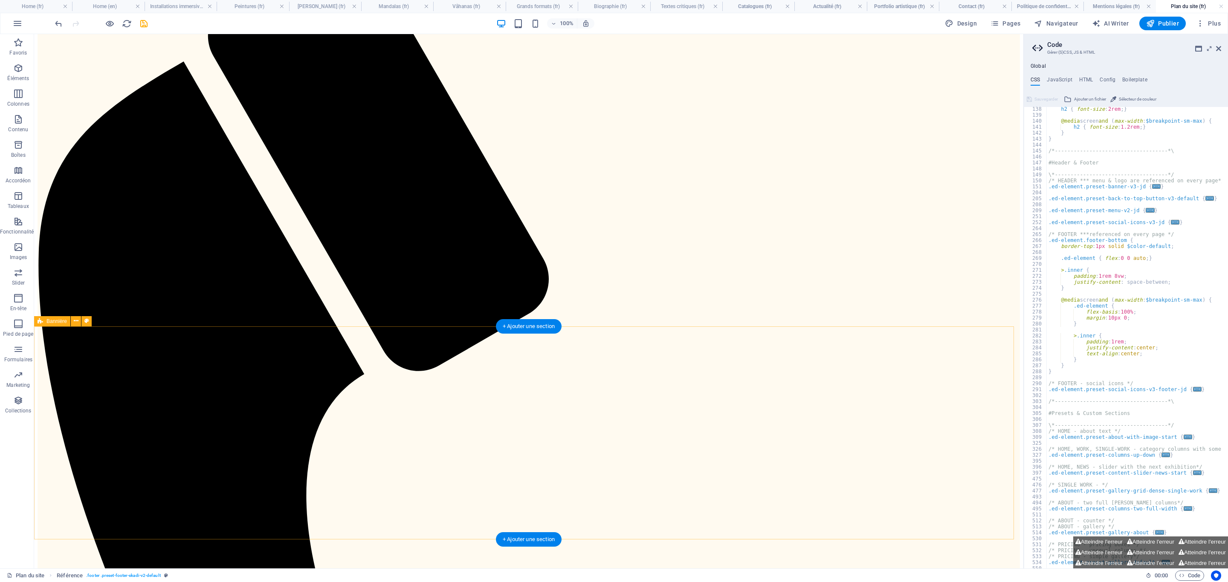
scroll to position [256, 0]
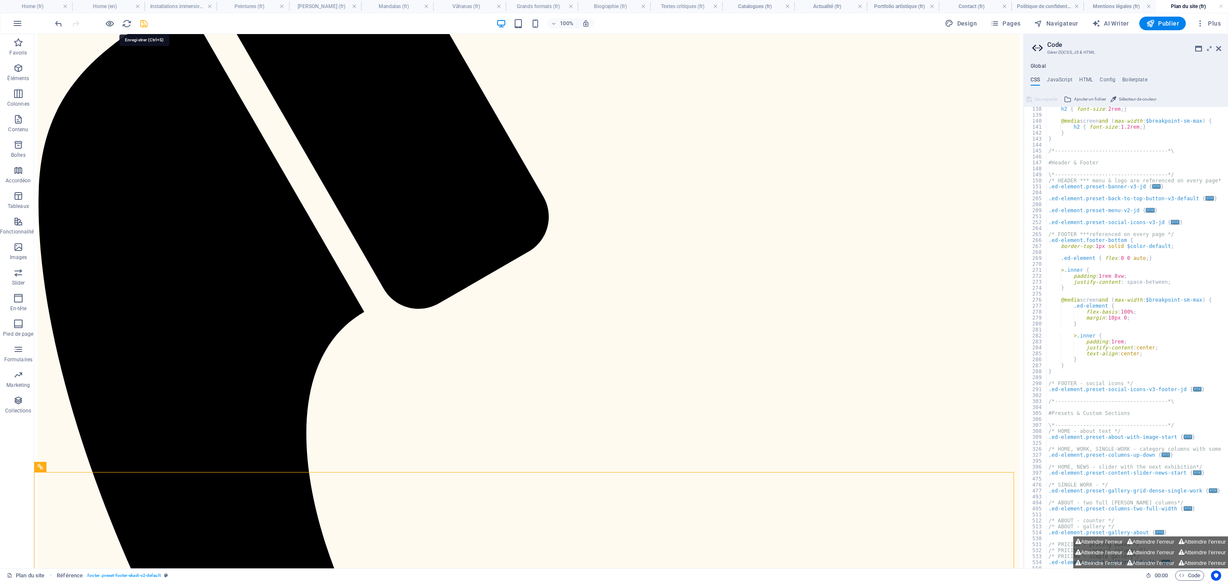
click at [145, 21] on icon "save" at bounding box center [144, 24] width 10 height 10
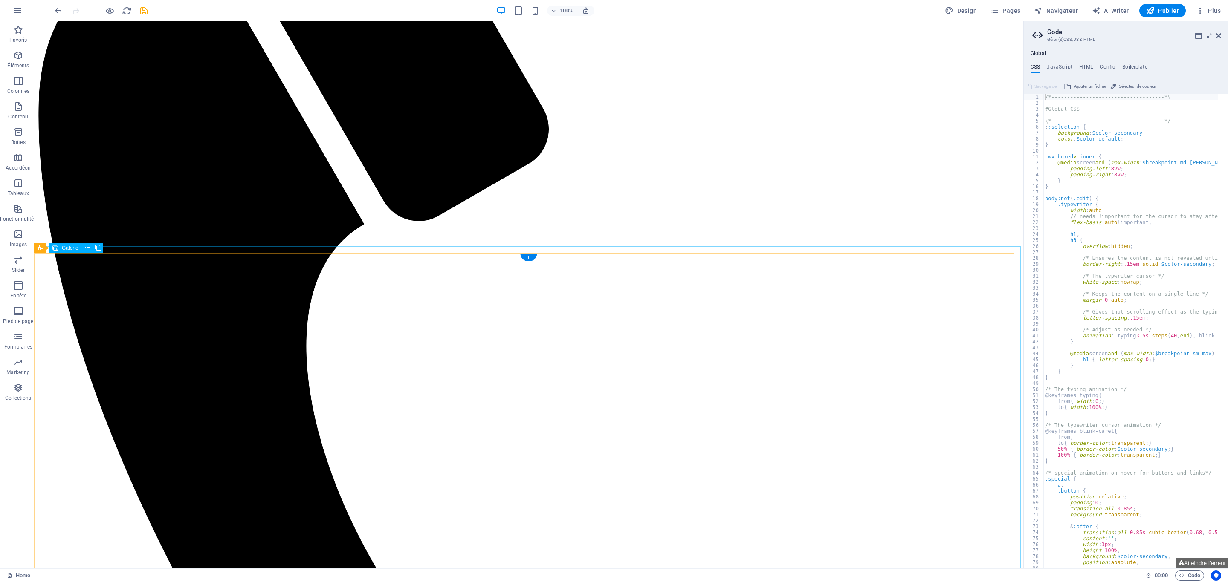
scroll to position [301, 0]
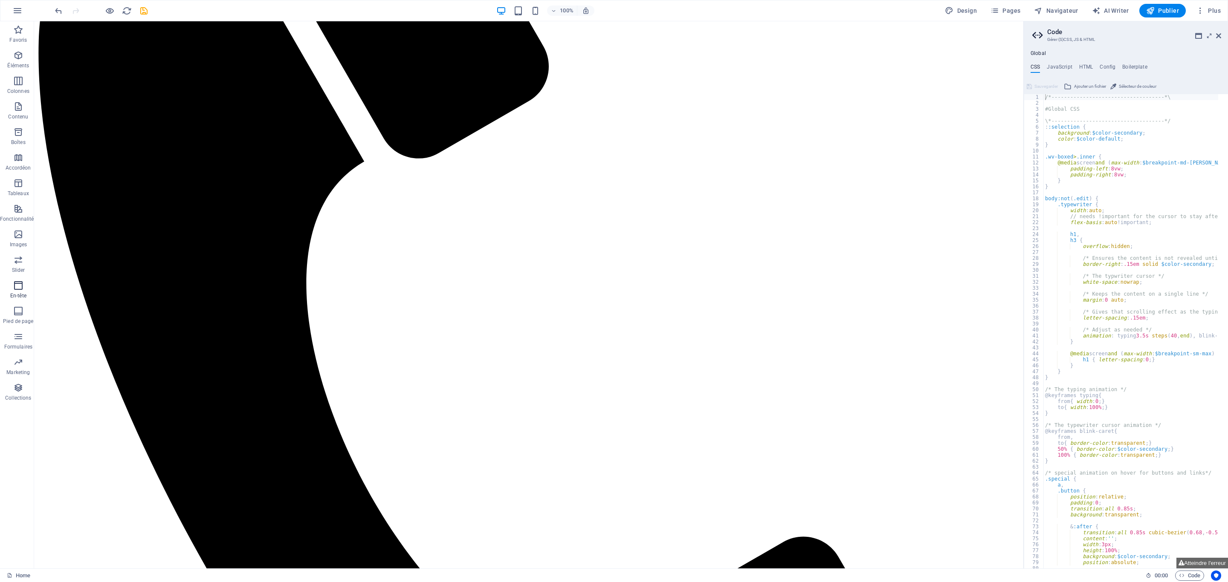
click at [16, 296] on p "En-tête" at bounding box center [18, 295] width 16 height 7
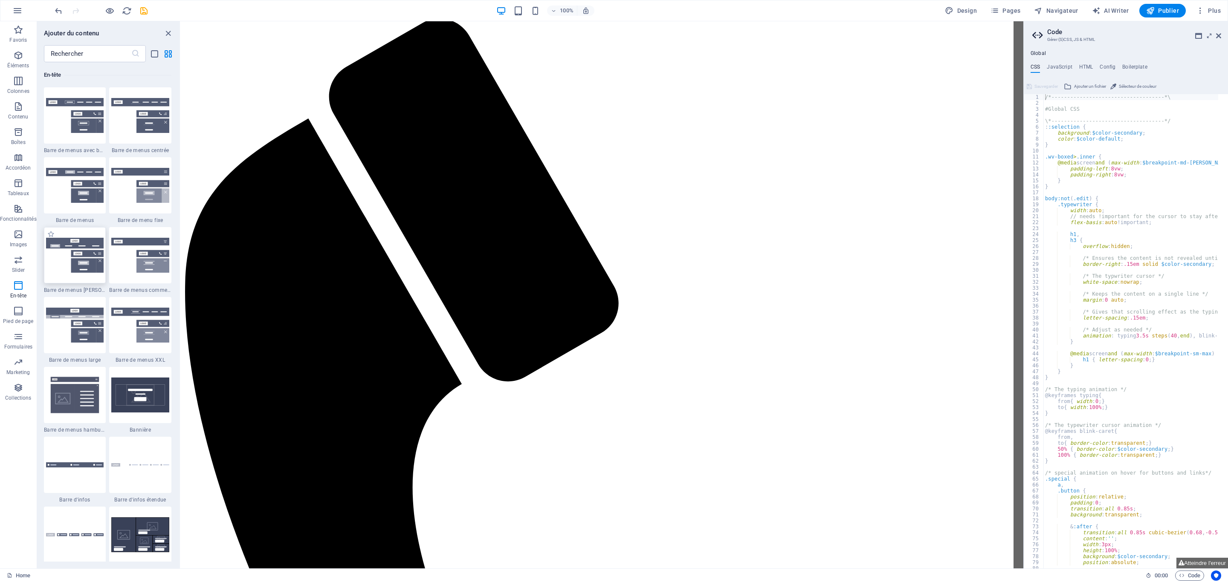
scroll to position [0, 0]
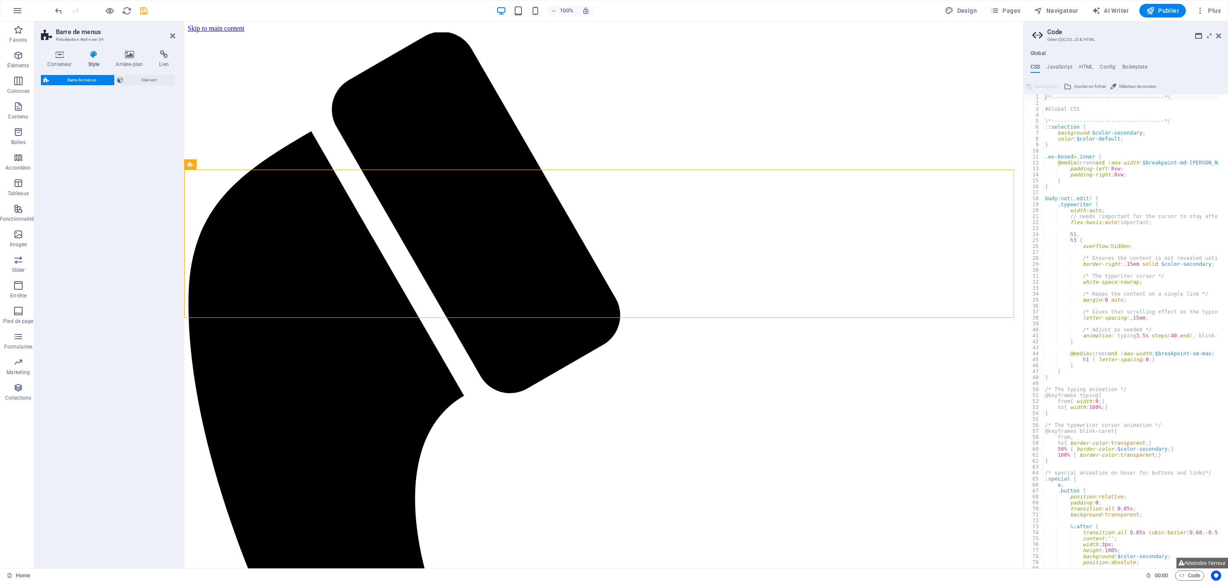
select select "rem"
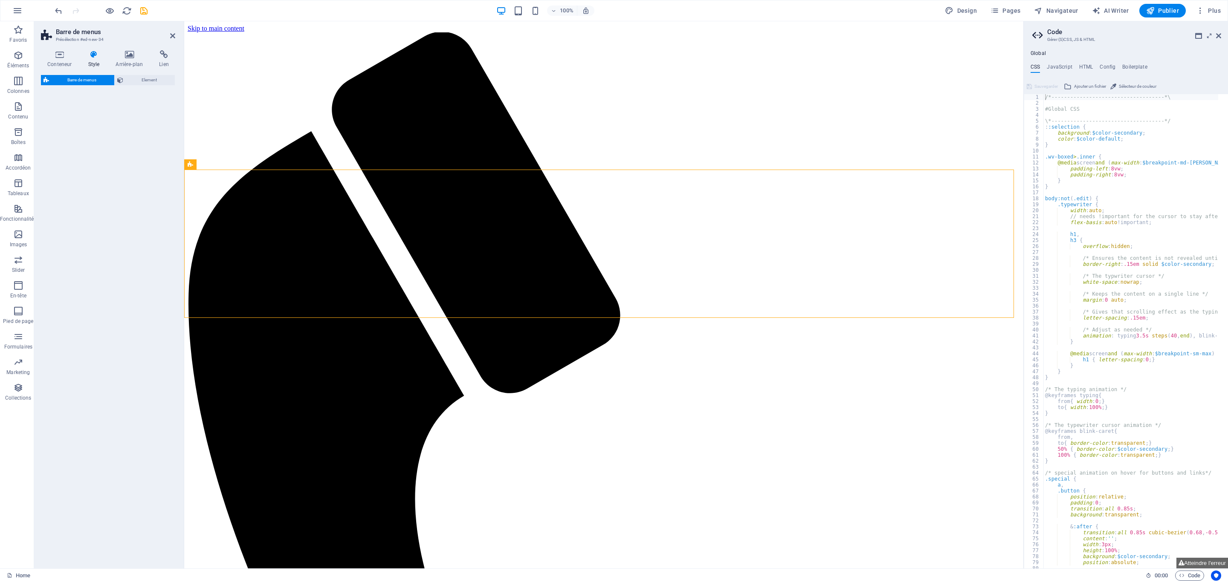
select select "rem"
select select "preset-menu-v2-loki"
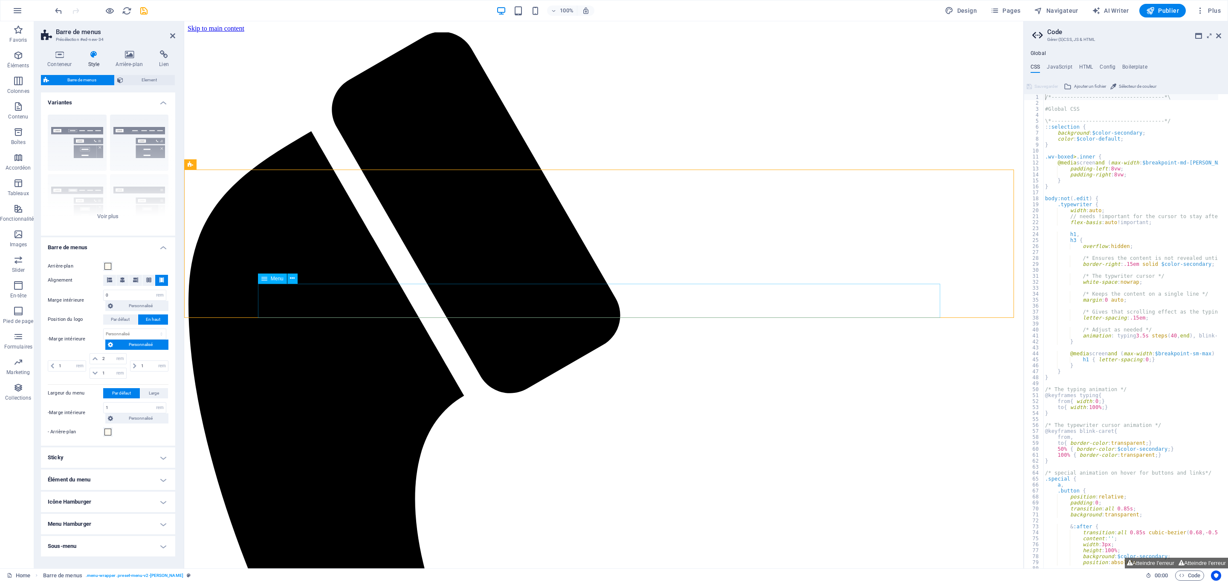
select select
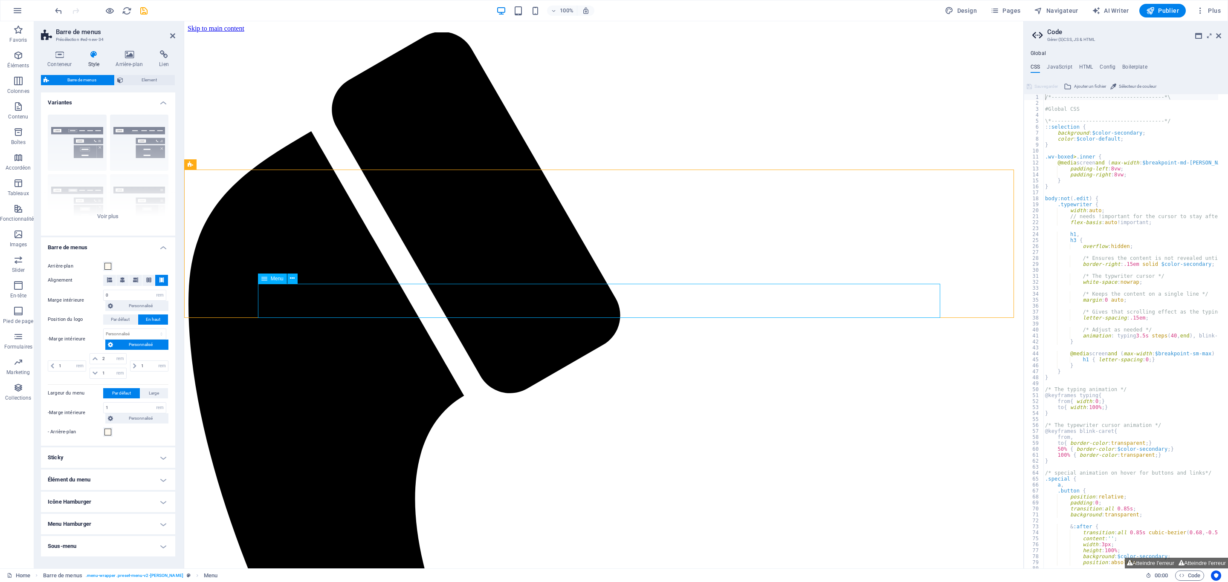
select select
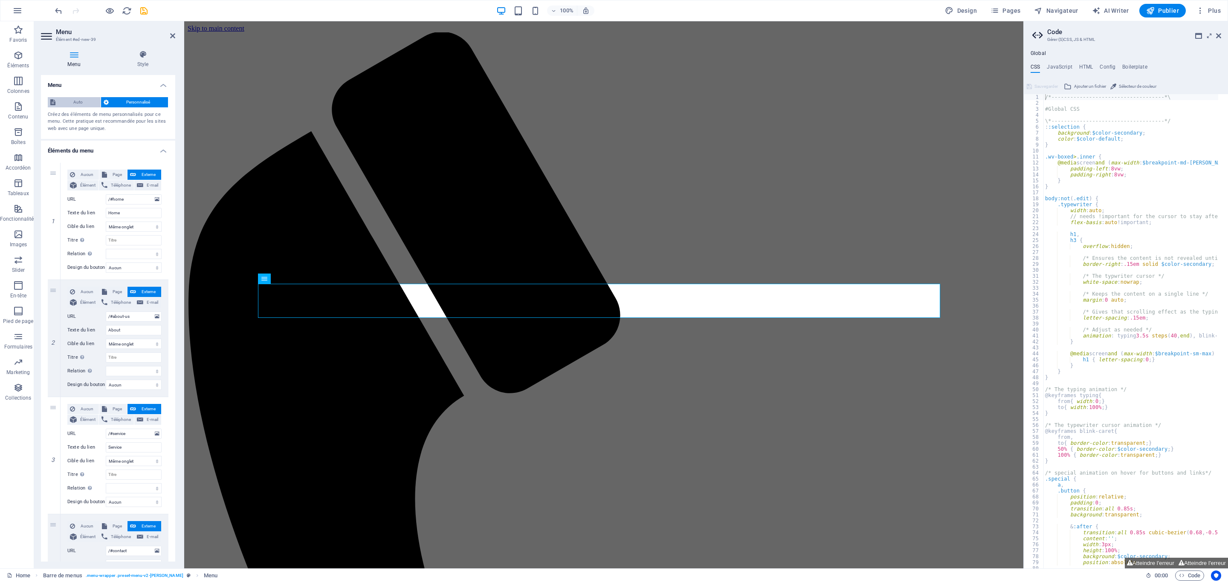
click at [85, 104] on span "Auto" at bounding box center [78, 102] width 40 height 10
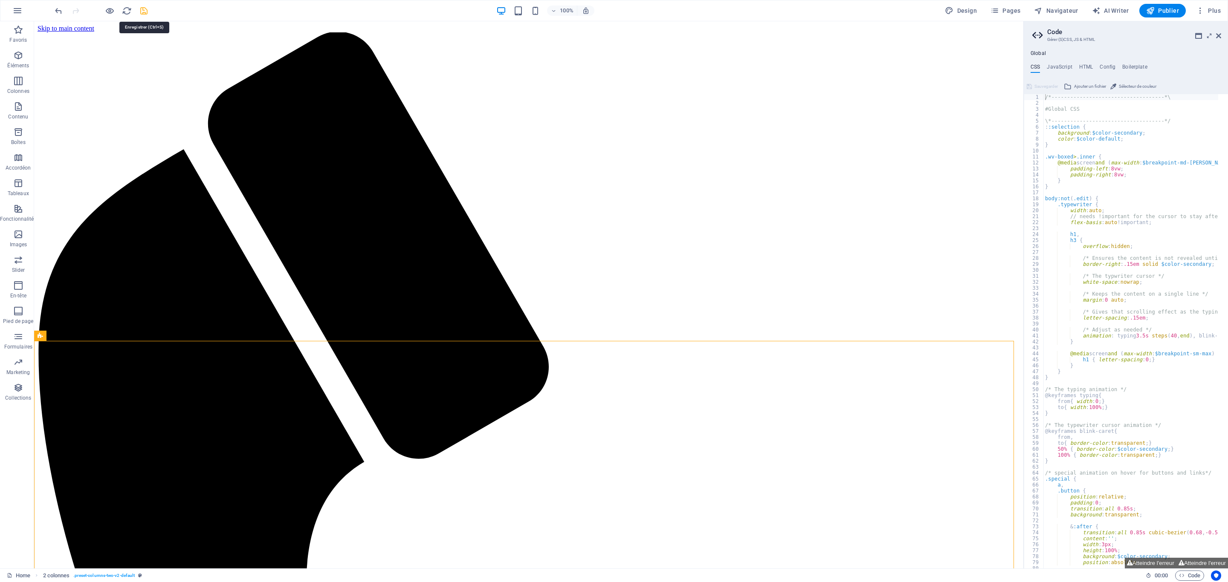
click at [140, 10] on icon "save" at bounding box center [144, 11] width 10 height 10
click at [1157, 7] on span "Publier" at bounding box center [1162, 10] width 33 height 9
